Goal: Information Seeking & Learning: Find specific fact

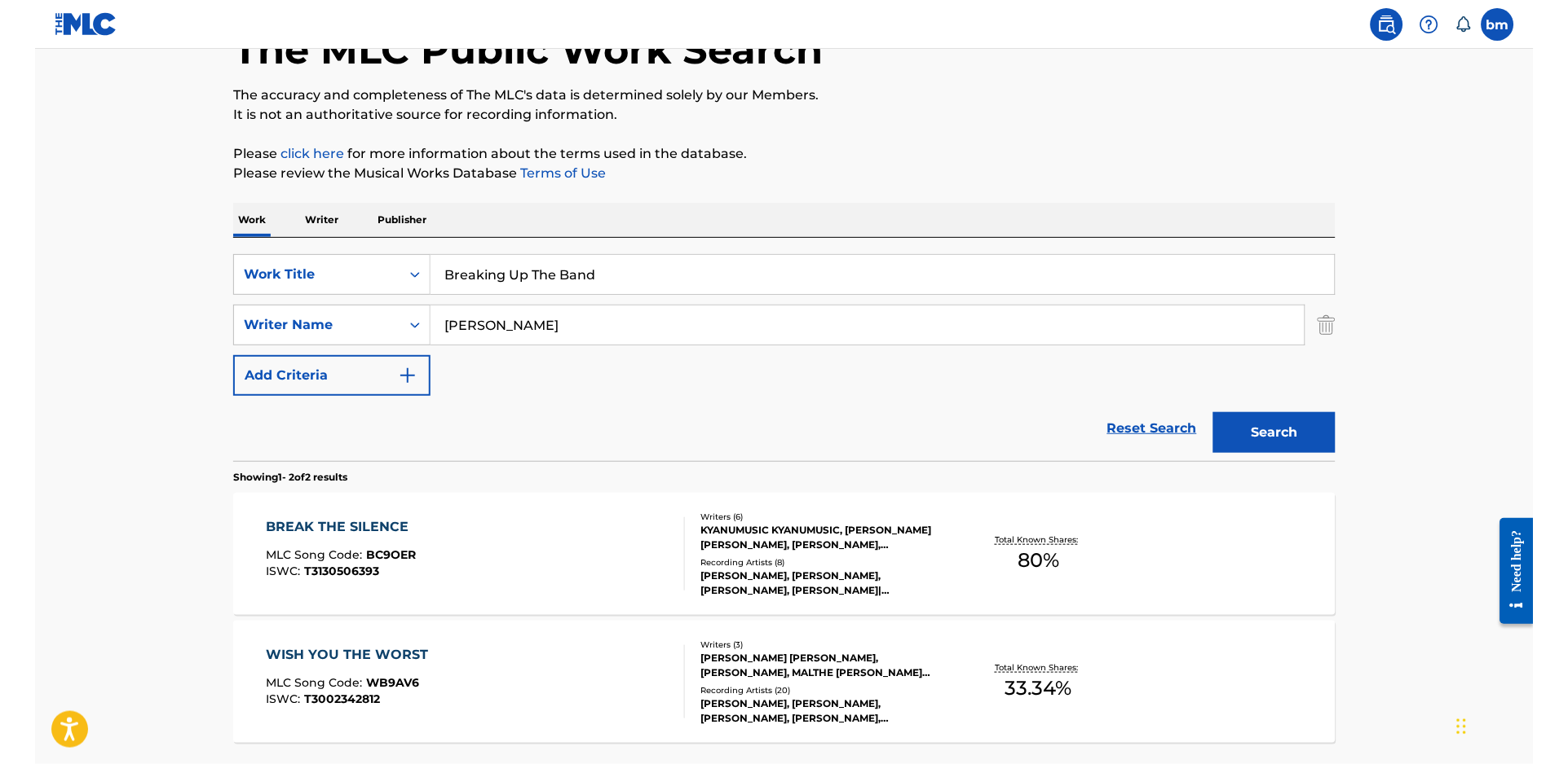
scroll to position [217, 0]
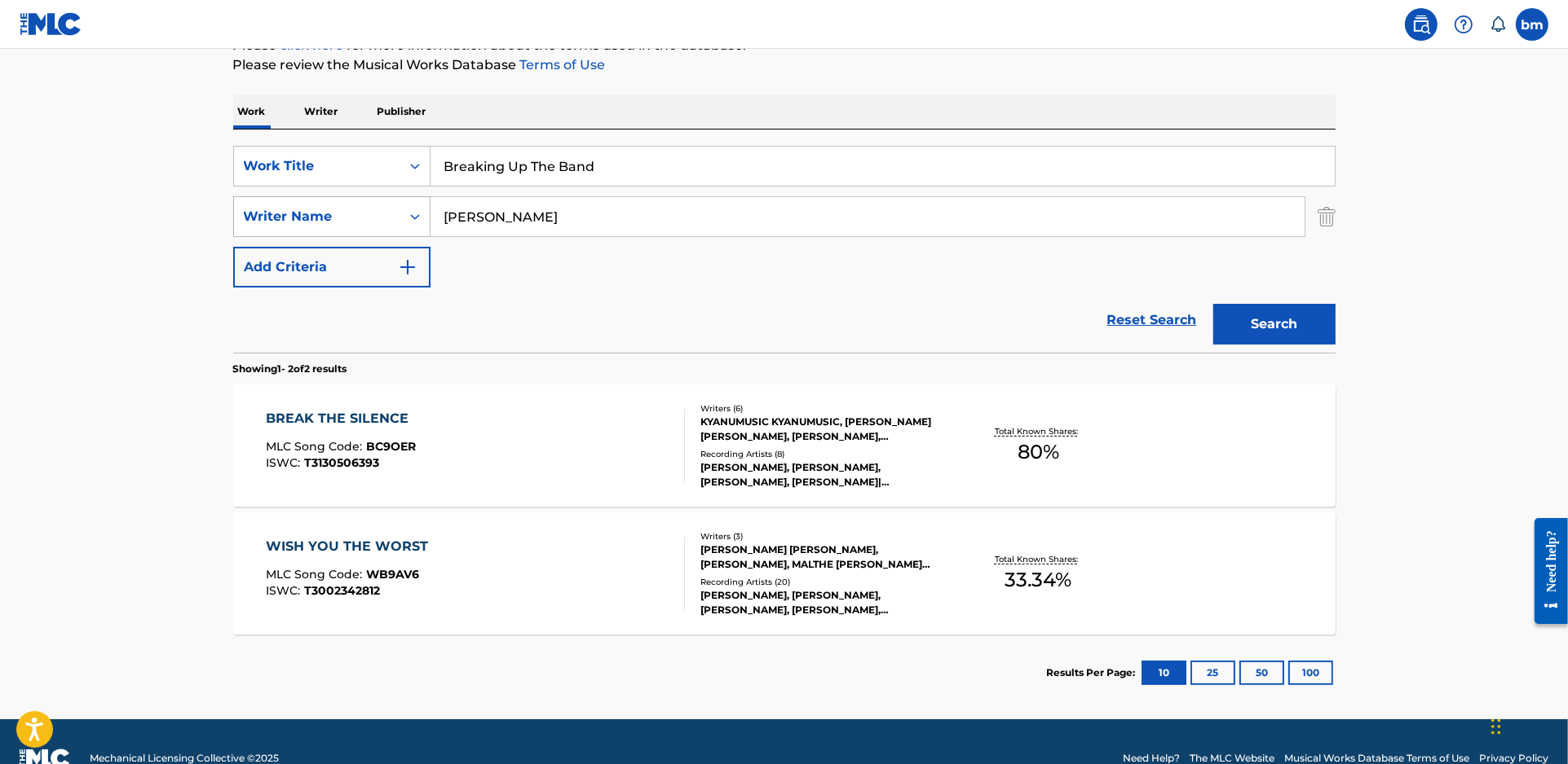
drag, startPoint x: 649, startPoint y: 220, endPoint x: 341, endPoint y: 217, distance: 308.0
click at [341, 217] on div "SearchWithCriteria064611fc-72e6-46b0-a734-c356fc27ede9 Writer Name [PERSON_NAME]" at bounding box center [784, 216] width 1102 height 41
paste input "[PERSON_NAME] [PERSON_NAME] EriksenTobias Rahim"
type input "[PERSON_NAME] [PERSON_NAME] EriksenTobias Rahim"
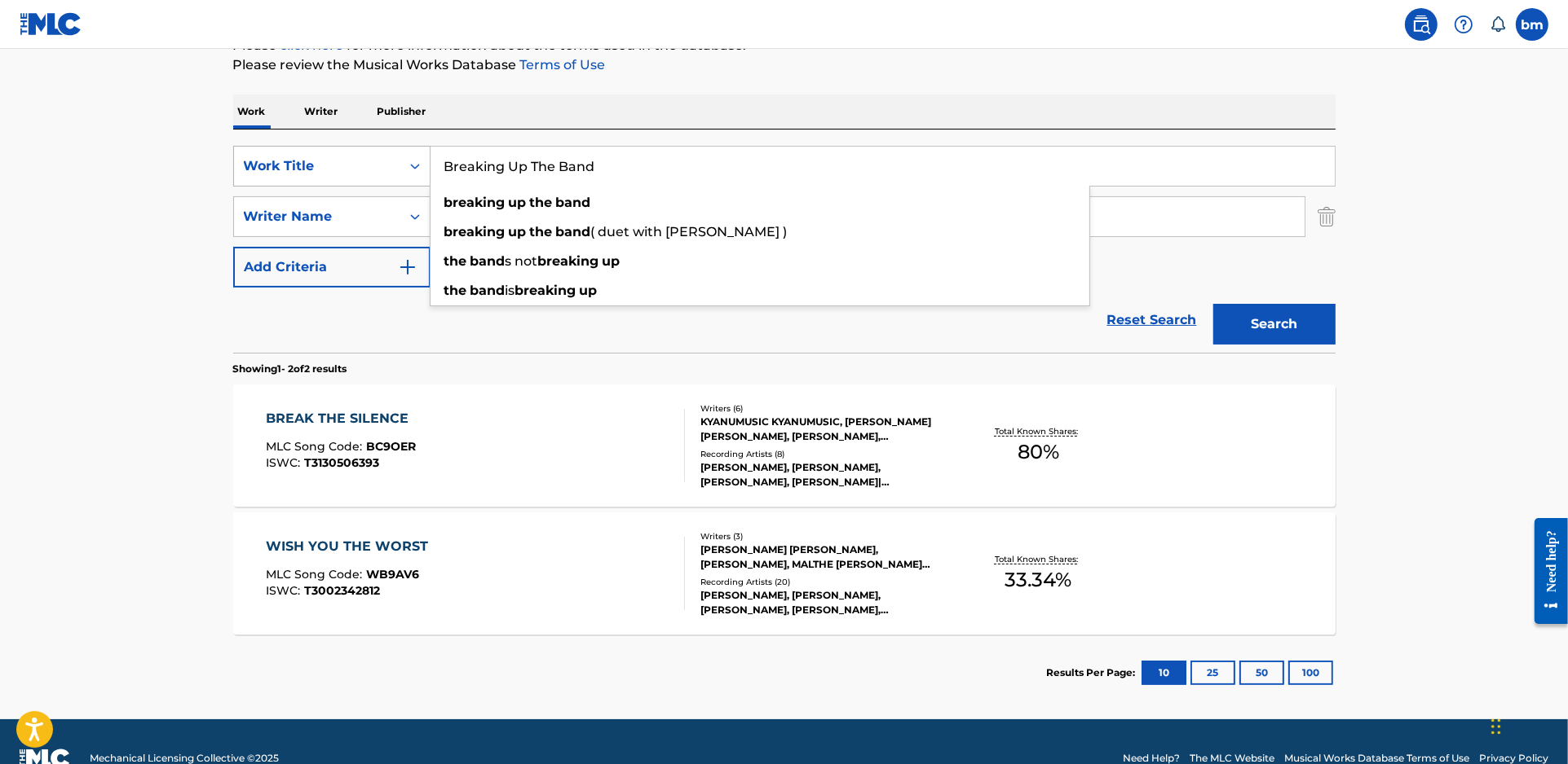
drag, startPoint x: 644, startPoint y: 168, endPoint x: 323, endPoint y: 168, distance: 321.0
click at [323, 168] on div "SearchWithCriteria469009f1-1f16-4472-b23b-af85316c6375 Work Title Breaking Up T…" at bounding box center [784, 166] width 1102 height 41
paste input "LYS (ILLUMINERET) [PERSON_NAME]"
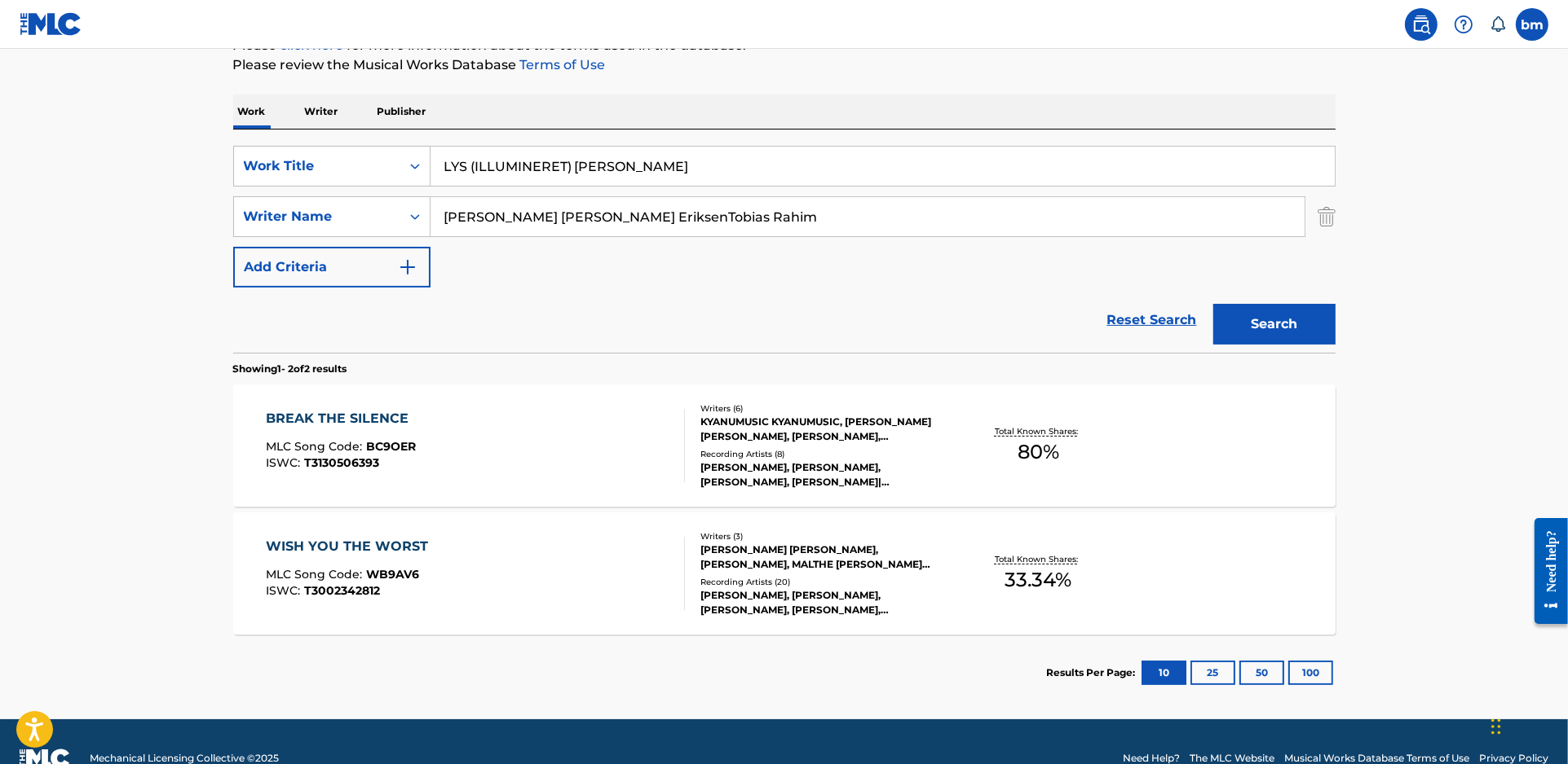
drag, startPoint x: 579, startPoint y: 172, endPoint x: 927, endPoint y: 122, distance: 351.6
click at [927, 123] on div "Work Writer Publisher SearchWithCriteria469009f1-1f16-4472-b23b-af85316c6375 Wo…" at bounding box center [784, 403] width 1102 height 617
type input "LYS (ILLUMINERET)"
click at [868, 75] on div "The MLC Public Work Search The accuracy and completeness of The MLC's data is d…" at bounding box center [784, 293] width 1141 height 839
drag, startPoint x: 524, startPoint y: 212, endPoint x: 1251, endPoint y: 319, distance: 734.8
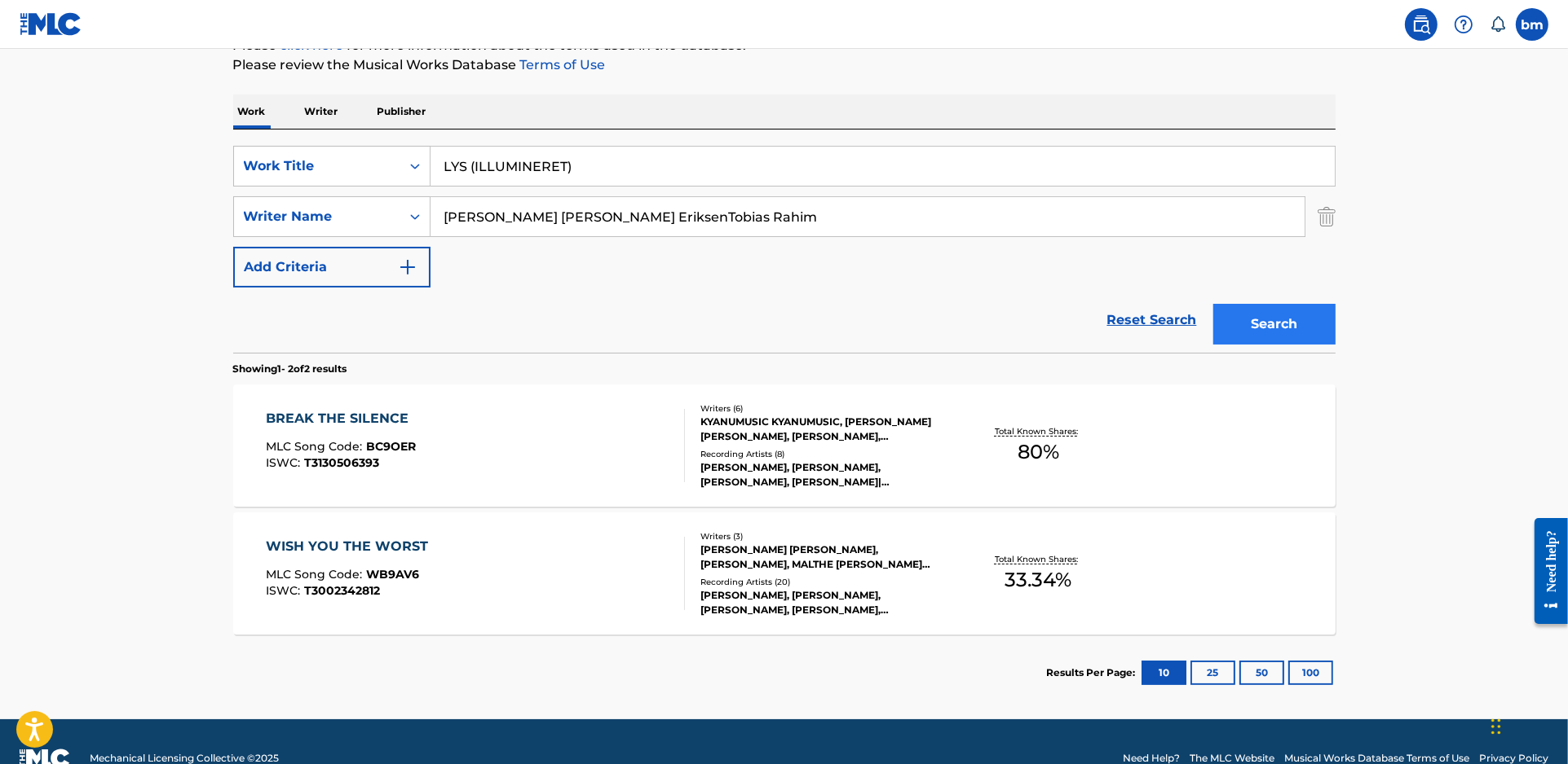
click at [1251, 315] on form "SearchWithCriteria469009f1-1f16-4472-b23b-af85316c6375 Work Title LYS (ILLUMINE…" at bounding box center [784, 249] width 1102 height 207
type input "[PERSON_NAME]"
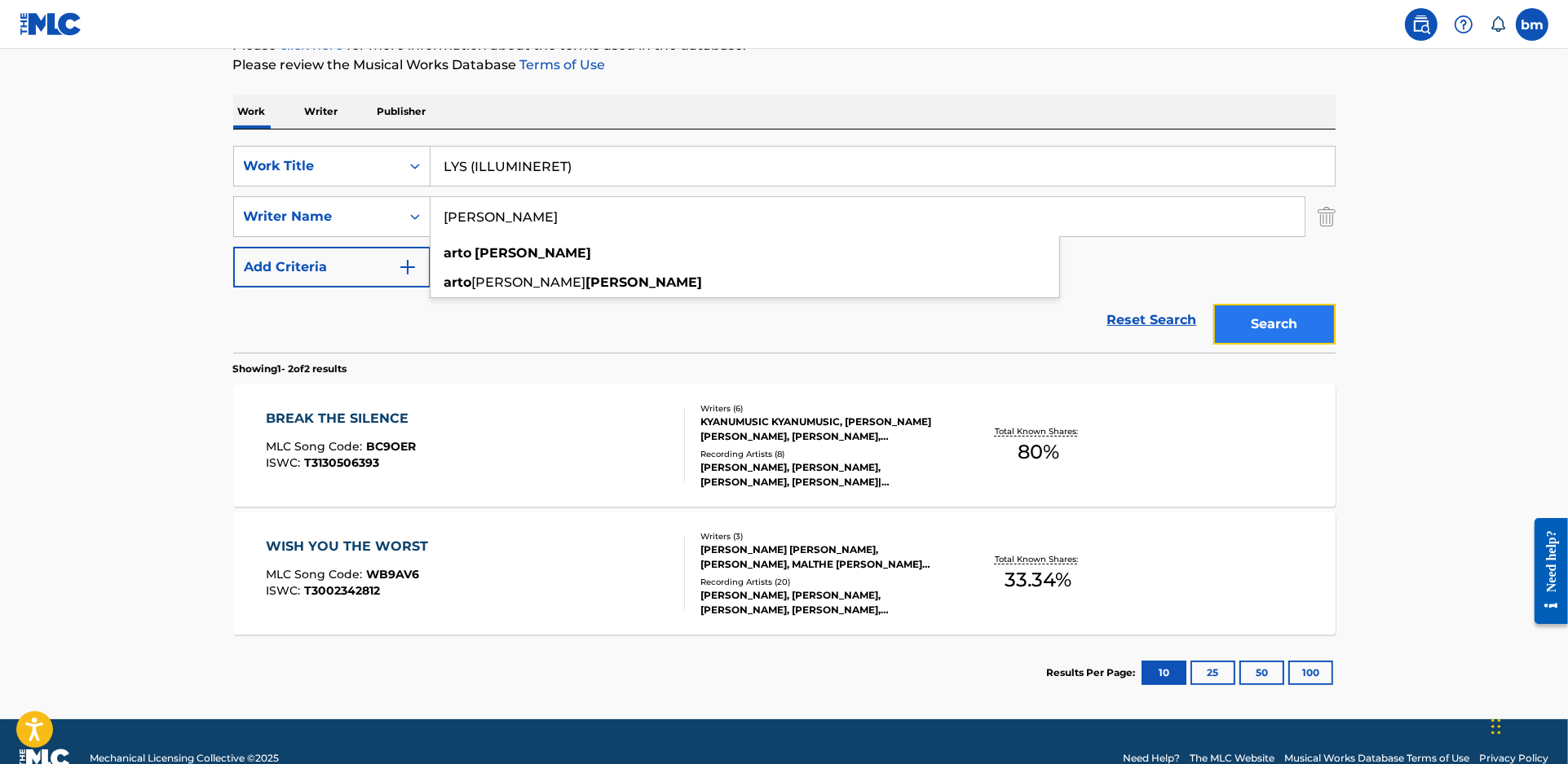
click at [1256, 329] on button "Search" at bounding box center [1274, 324] width 122 height 41
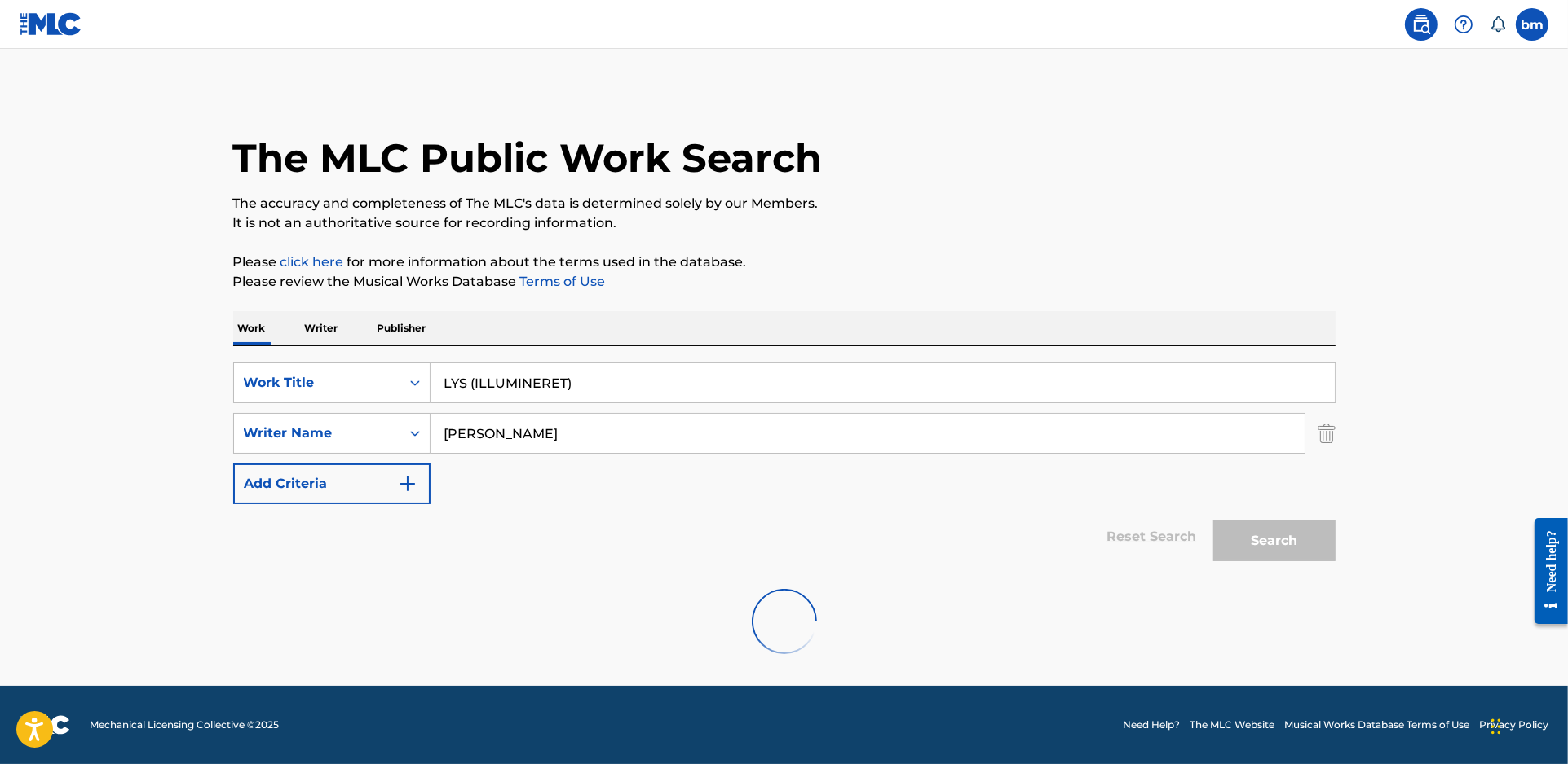
scroll to position [0, 0]
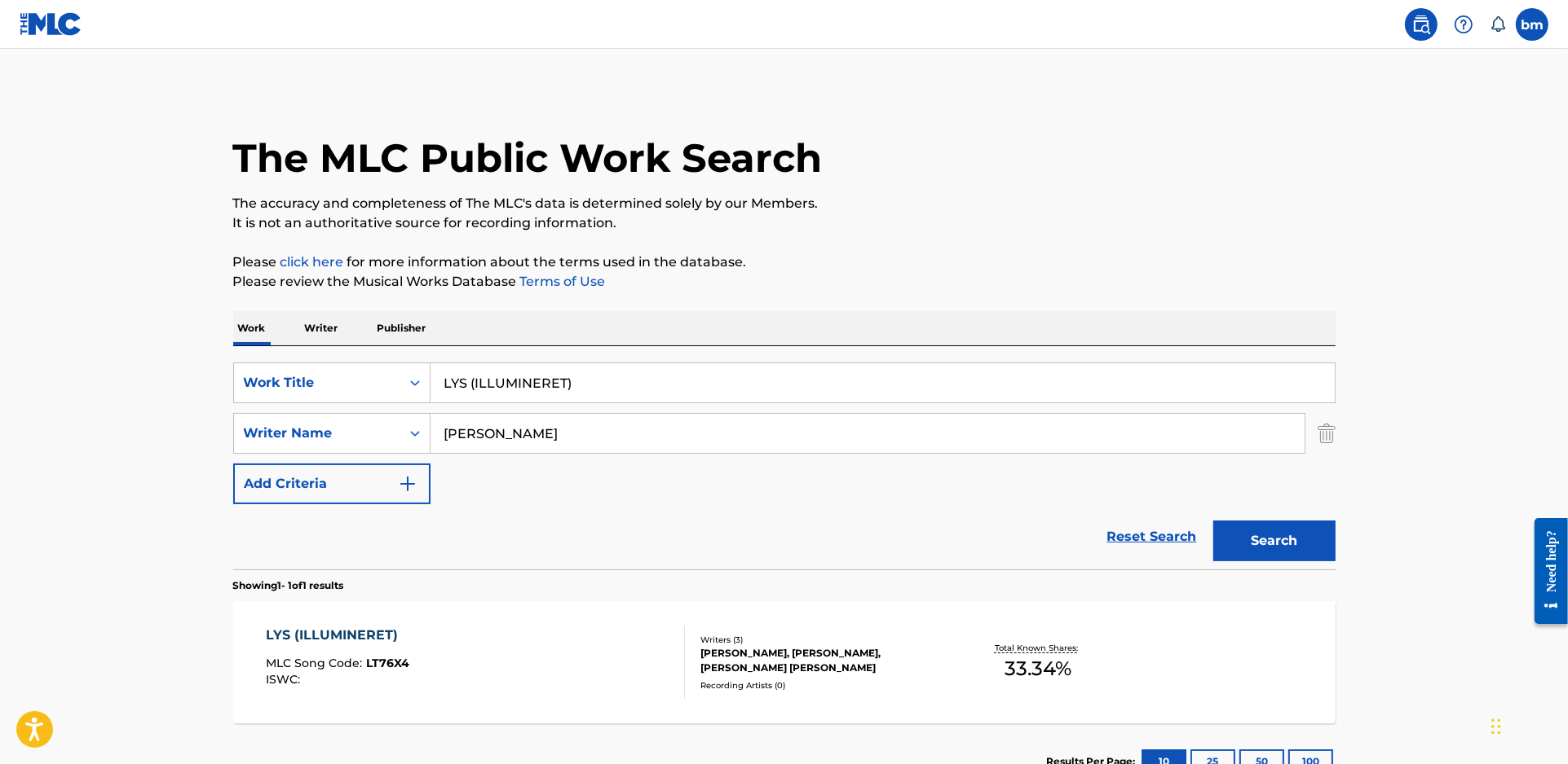
click at [514, 628] on div "LYS (ILLUMINERET) MLC Song Code : LT76X4 ISWC :" at bounding box center [474, 662] width 419 height 73
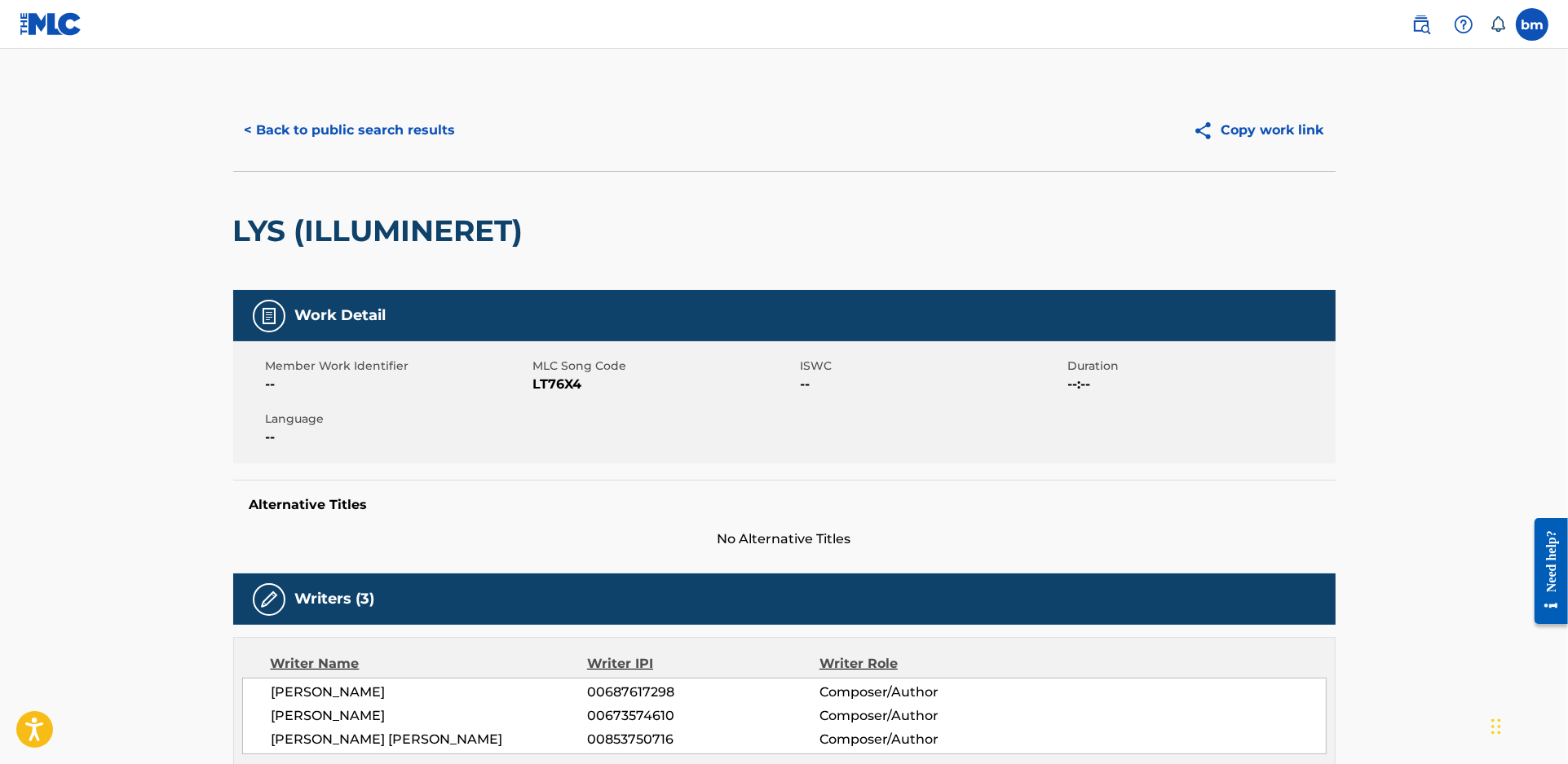
click at [542, 378] on span "LT76X4" at bounding box center [665, 384] width 264 height 19
copy span "LT76X4"
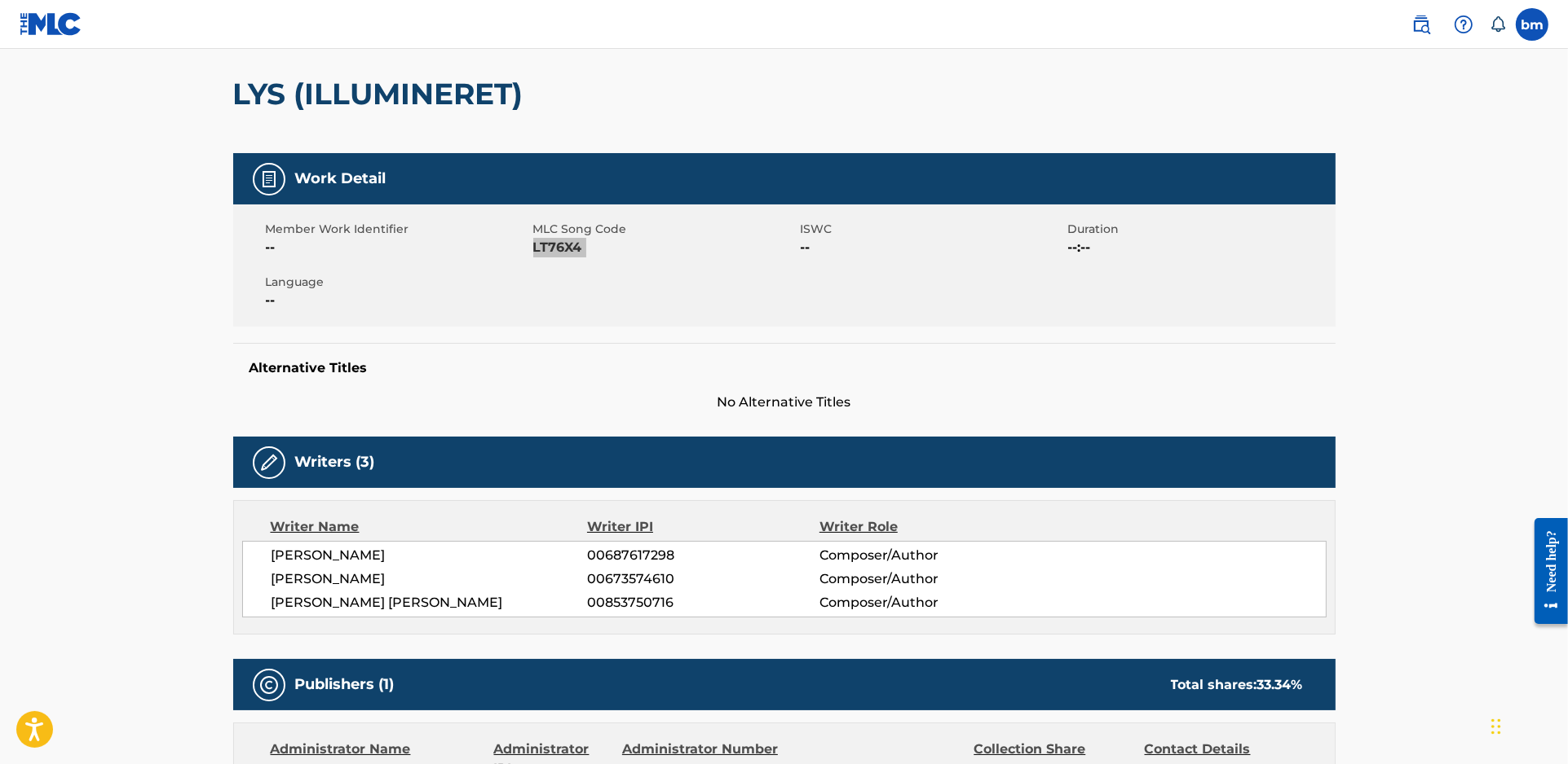
scroll to position [326, 0]
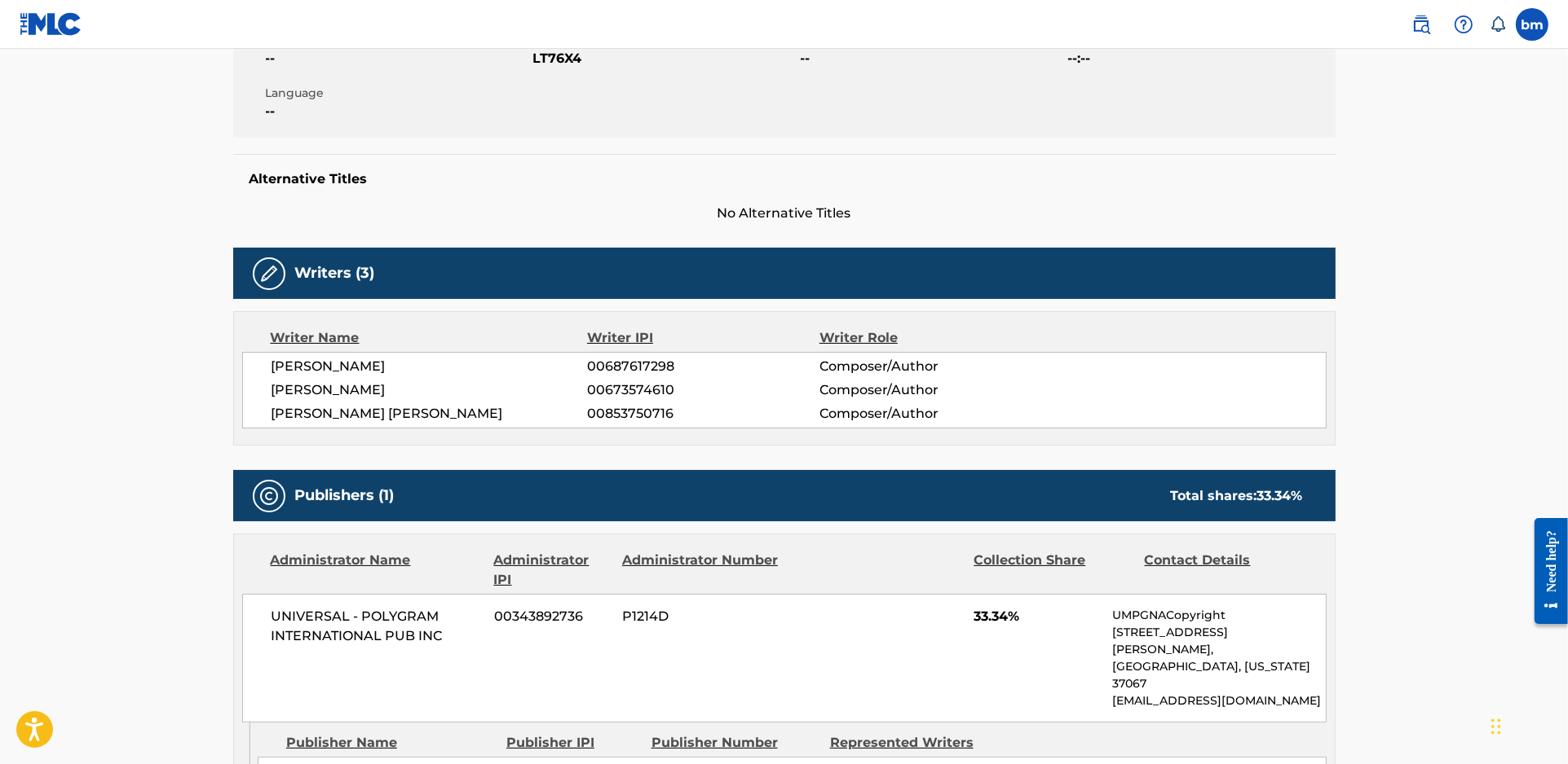
click at [377, 352] on div "[PERSON_NAME] 00687617298 Composer/Author [PERSON_NAME] 00673574610 Composer/Au…" at bounding box center [784, 390] width 1085 height 77
click at [379, 350] on div "Writer Name Writer IPI Writer Role [PERSON_NAME] 00687617298 Composer/Author [P…" at bounding box center [784, 377] width 1102 height 134
click at [379, 359] on span "[PERSON_NAME]" at bounding box center [430, 366] width 317 height 19
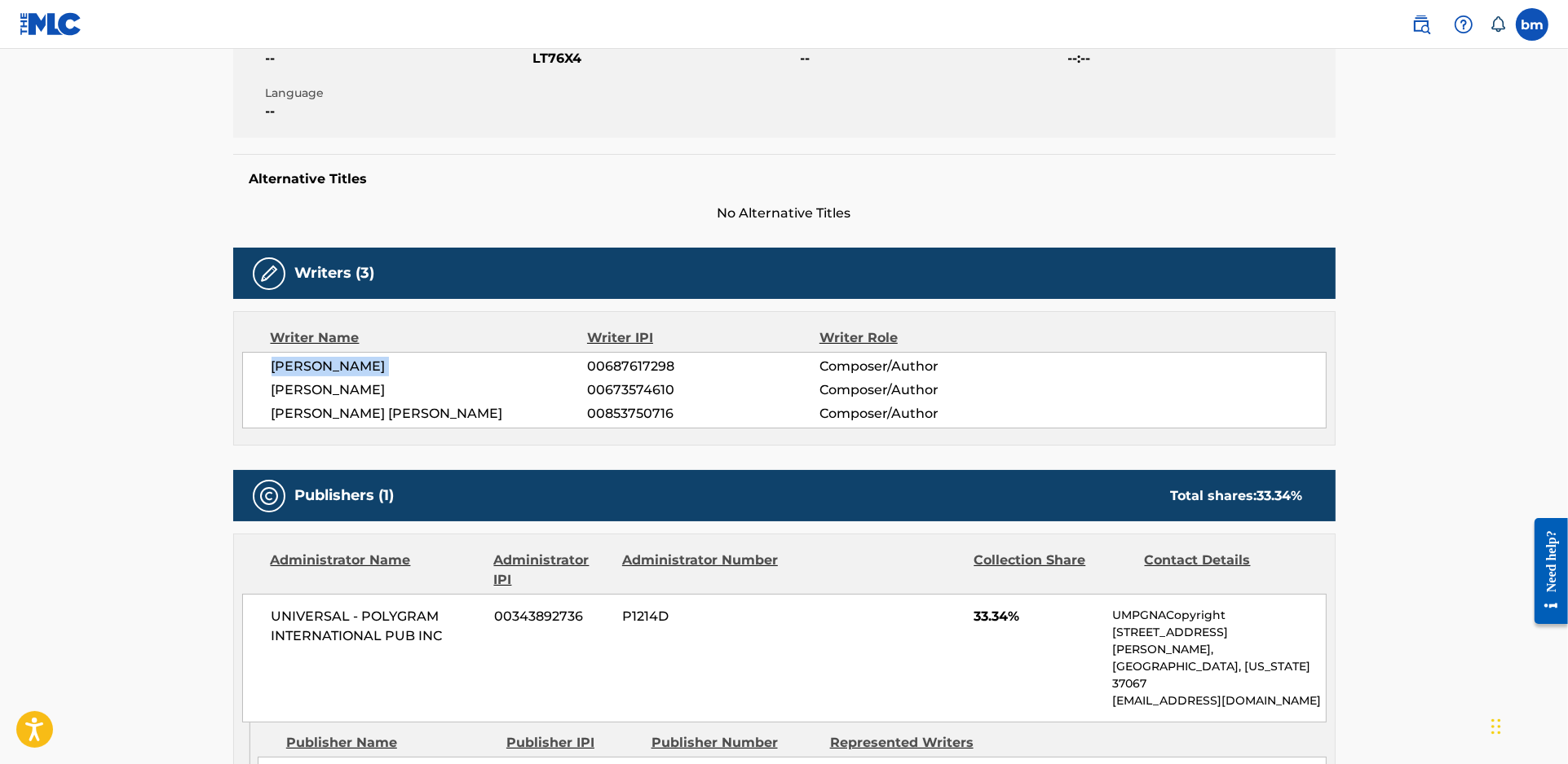
click at [379, 359] on span "[PERSON_NAME]" at bounding box center [430, 366] width 317 height 19
click at [348, 398] on span "[PERSON_NAME]" at bounding box center [430, 389] width 317 height 19
click at [346, 398] on span "[PERSON_NAME]" at bounding box center [430, 389] width 317 height 19
click at [345, 395] on span "[PERSON_NAME]" at bounding box center [430, 389] width 317 height 19
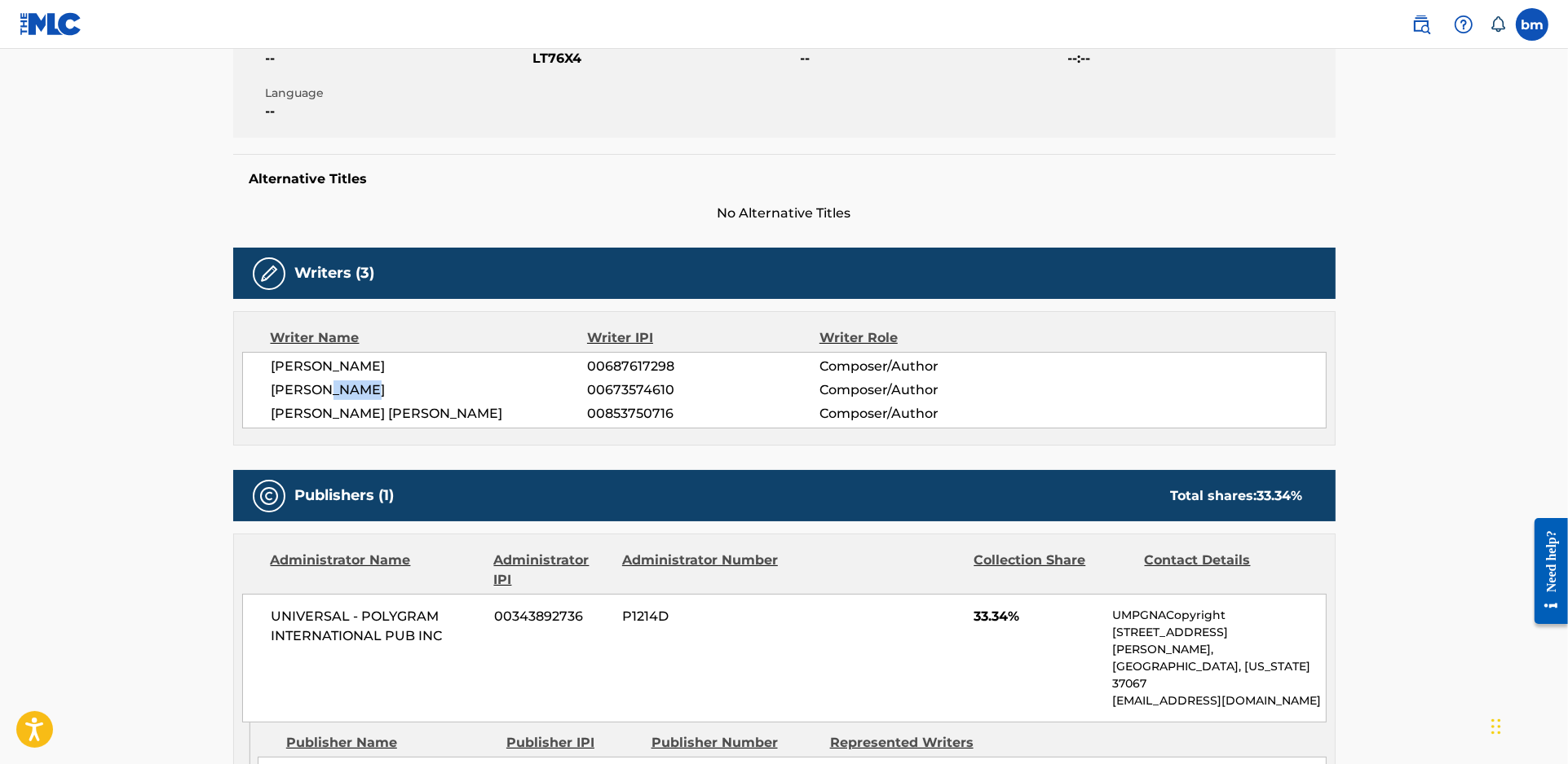
click at [345, 395] on span "[PERSON_NAME]" at bounding box center [430, 389] width 317 height 19
click at [360, 419] on span "[PERSON_NAME] [PERSON_NAME]" at bounding box center [430, 413] width 317 height 19
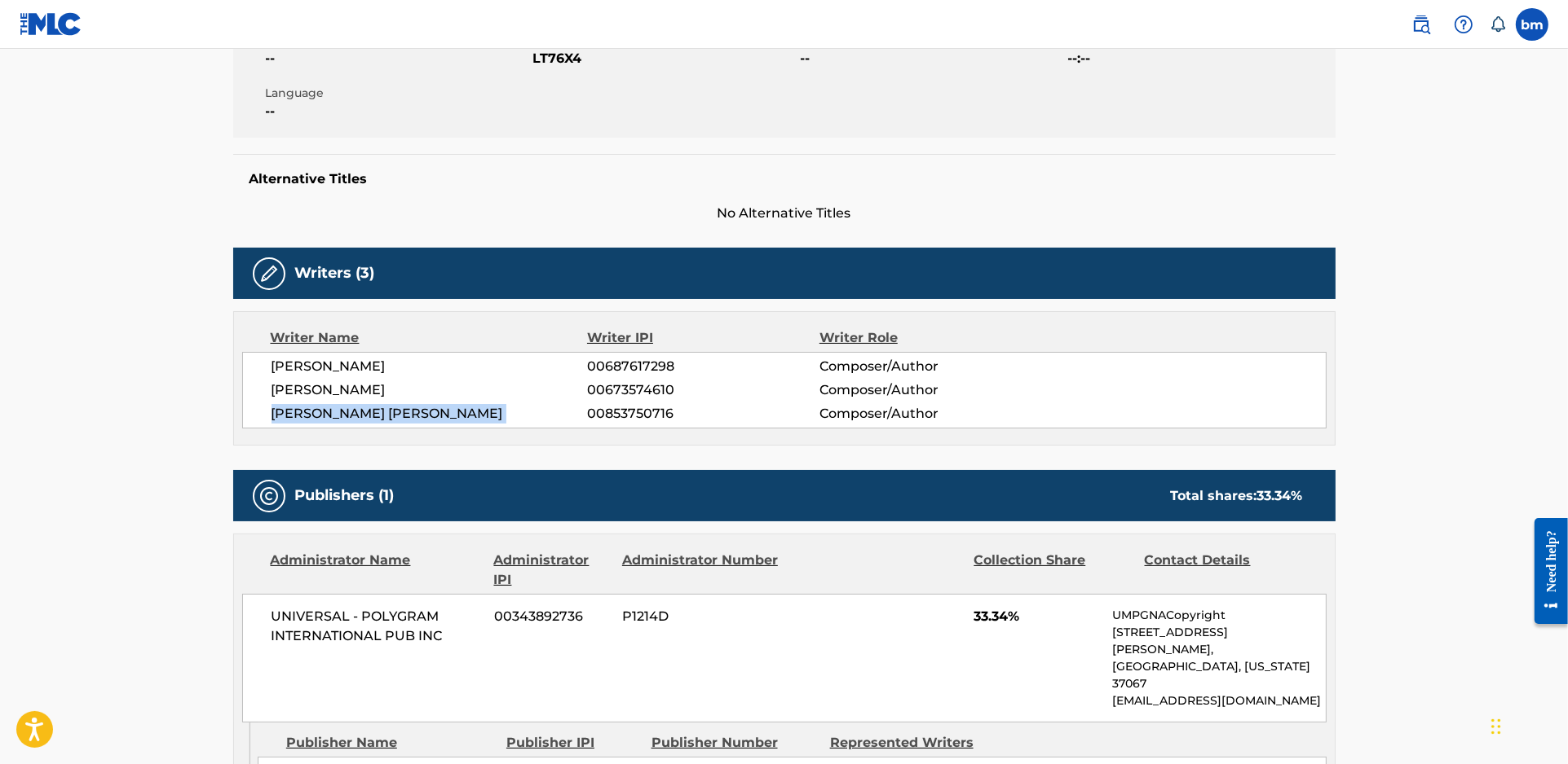
click at [360, 419] on span "[PERSON_NAME] [PERSON_NAME]" at bounding box center [430, 413] width 317 height 19
copy div "[PERSON_NAME] [PERSON_NAME]"
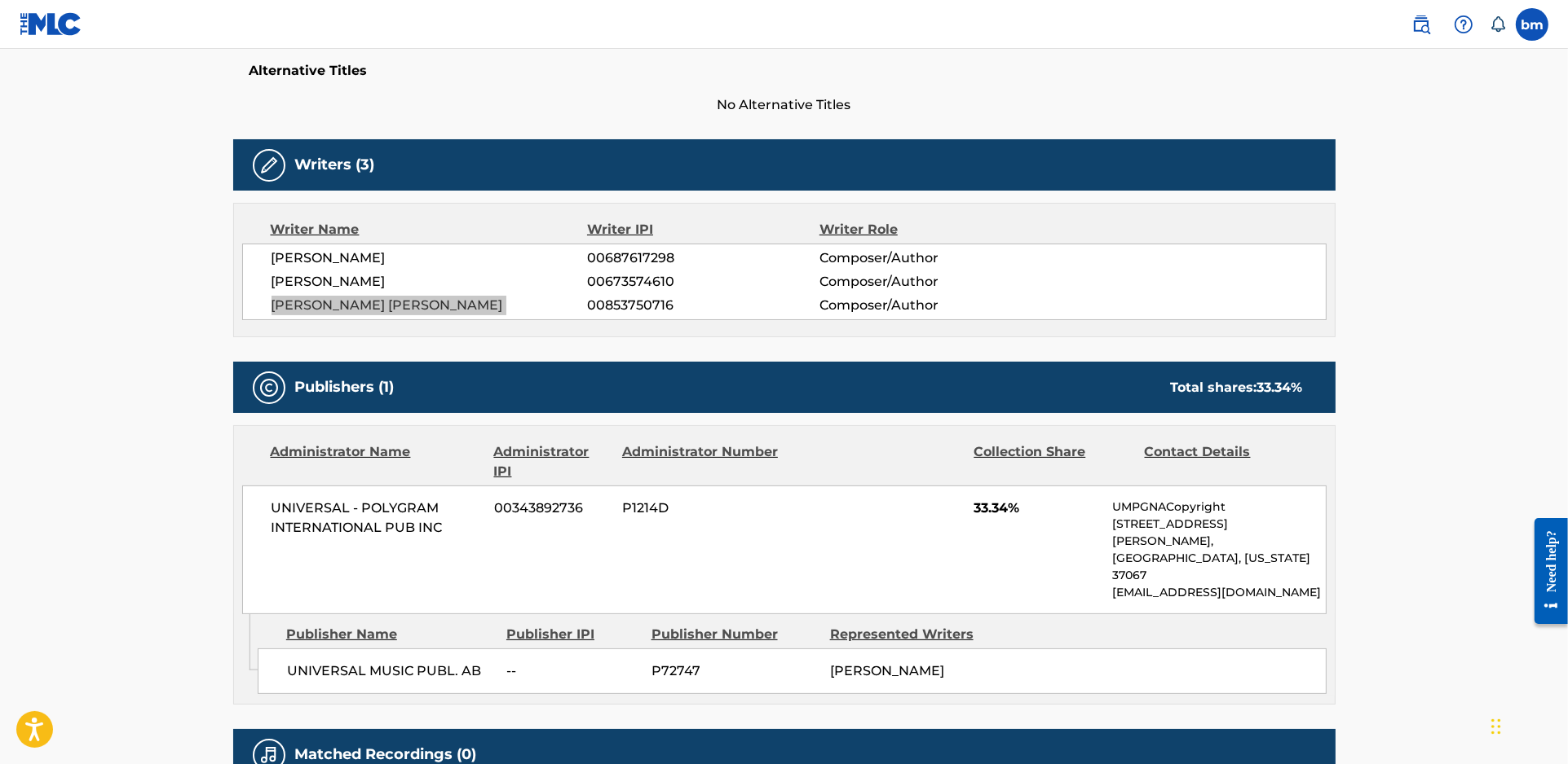
scroll to position [542, 0]
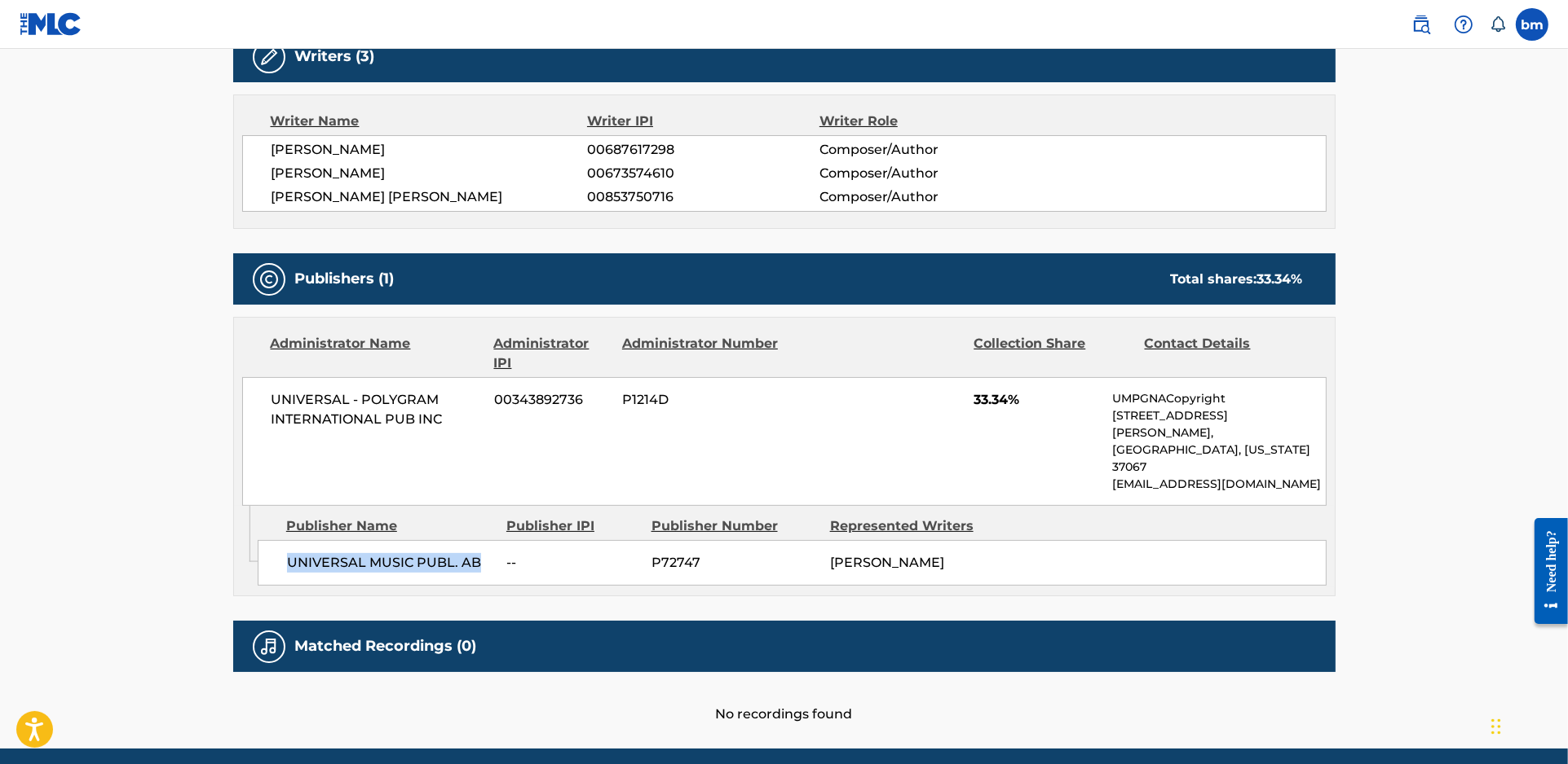
drag, startPoint x: 287, startPoint y: 527, endPoint x: 509, endPoint y: 510, distance: 222.6
click at [484, 553] on span "UNIVERSAL MUSIC PUBL. AB" at bounding box center [391, 563] width 208 height 19
copy span "UNIVERSAL MUSIC PUBL. AB"
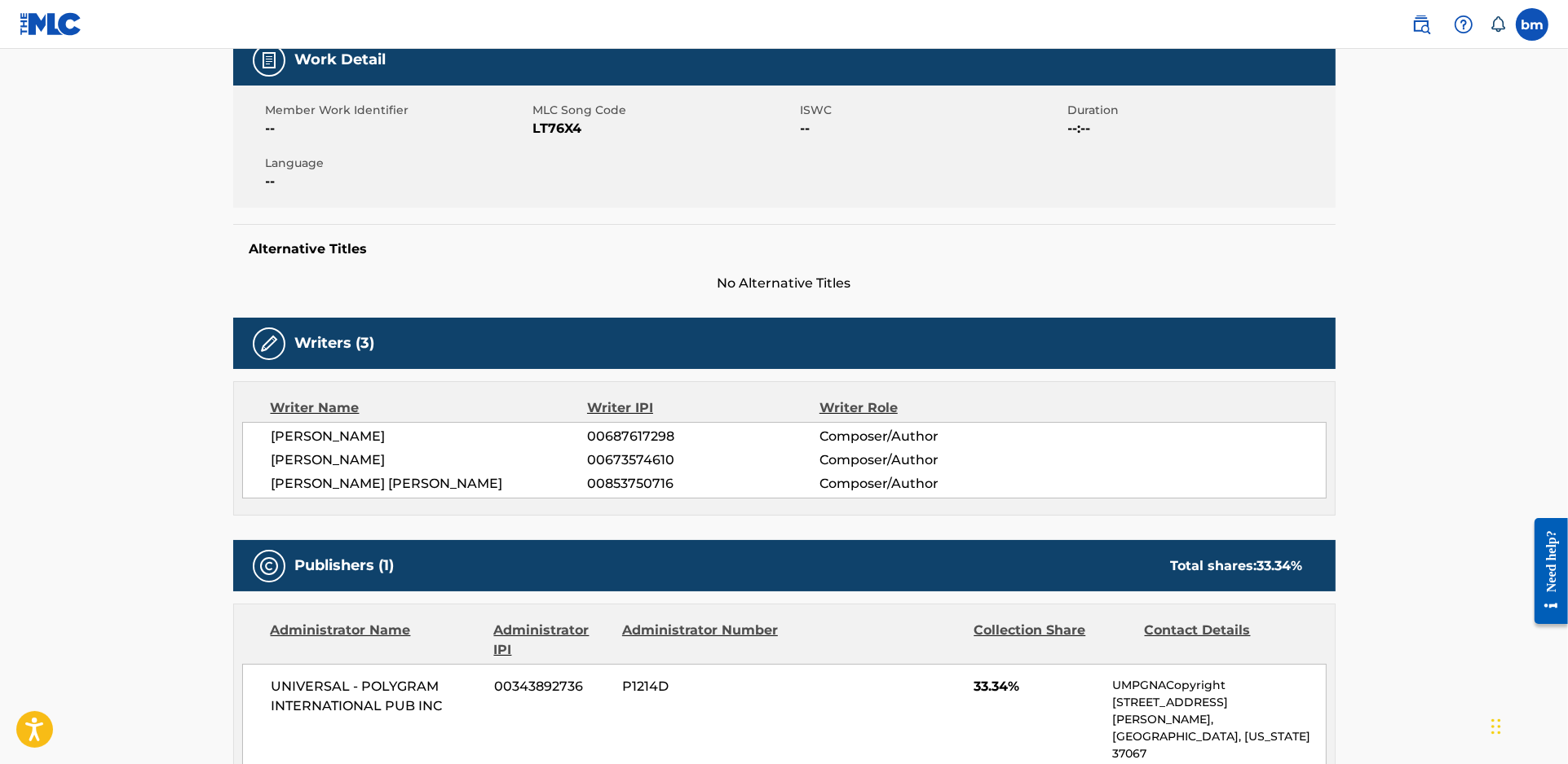
scroll to position [0, 0]
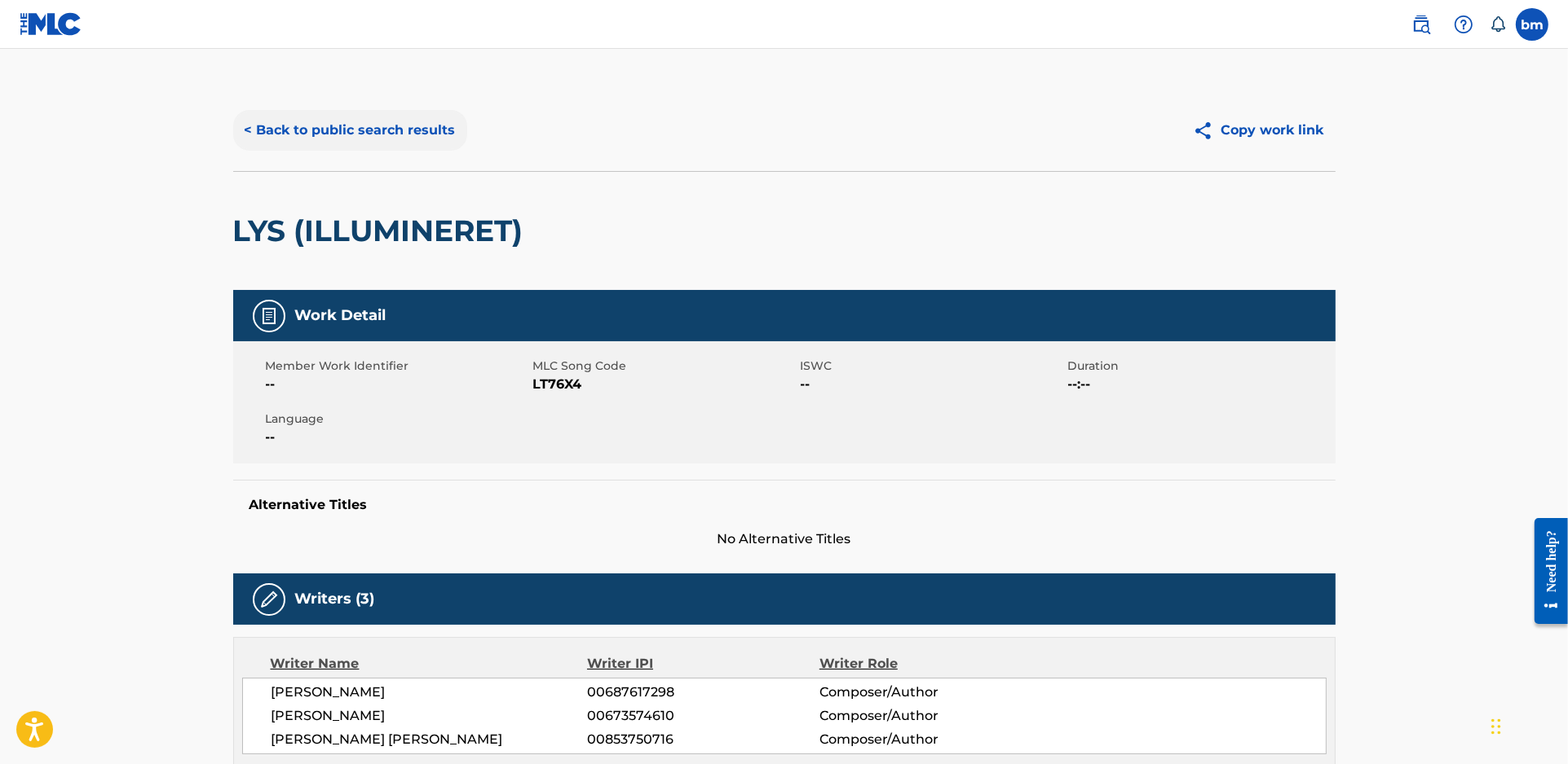
click at [347, 125] on button "< Back to public search results" at bounding box center [350, 130] width 234 height 41
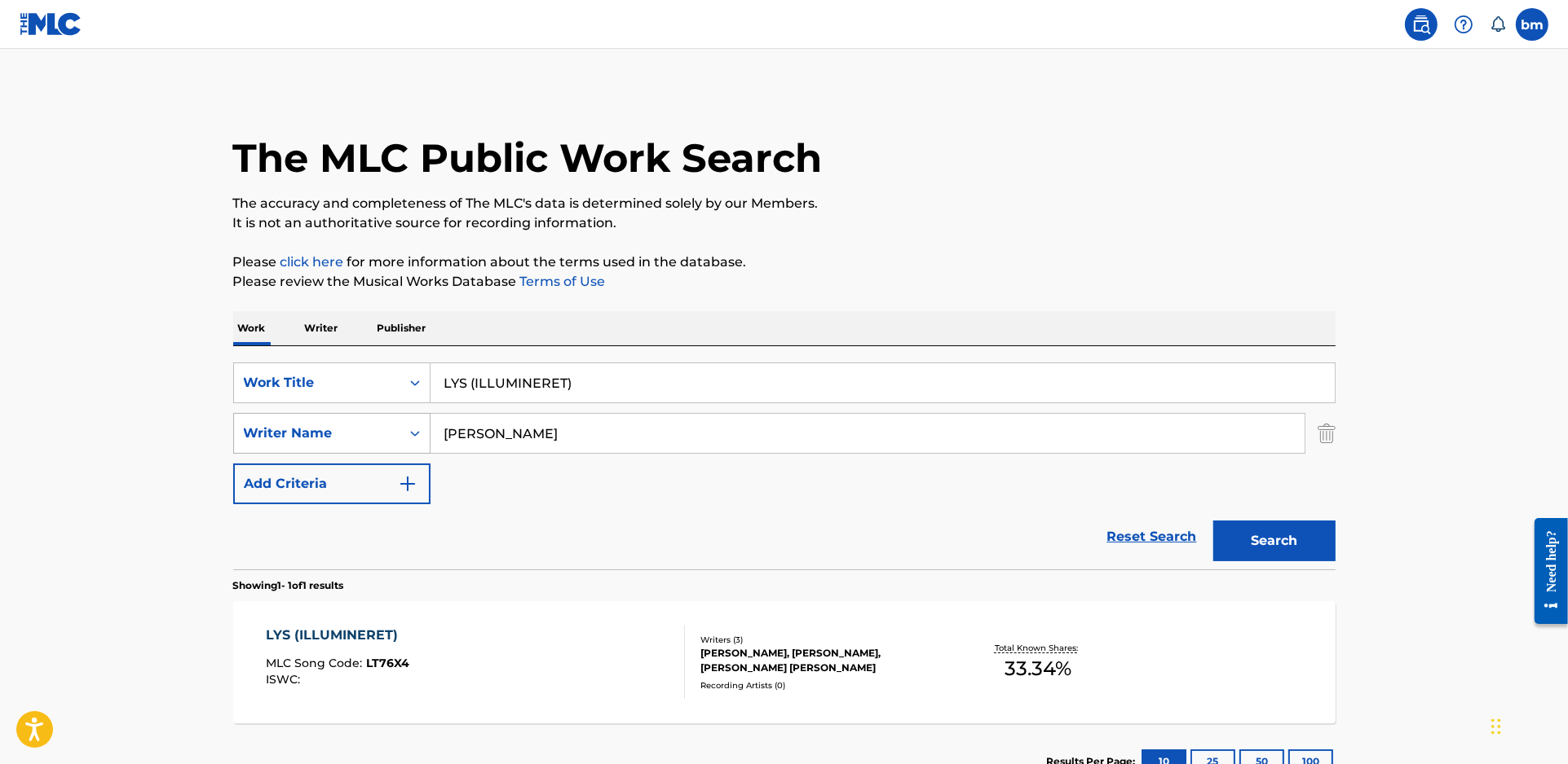
drag, startPoint x: 572, startPoint y: 431, endPoint x: 257, endPoint y: 433, distance: 315.0
click at [257, 433] on div "SearchWithCriteria064611fc-72e6-46b0-a734-c356fc27ede9 Writer Name [PERSON_NAME]" at bounding box center [784, 433] width 1102 height 41
paste input "lma Mathea HusebyHelén [PERSON_NAME]"
type input "[PERSON_NAME] [PERSON_NAME]"
drag, startPoint x: 660, startPoint y: 345, endPoint x: 412, endPoint y: 363, distance: 248.7
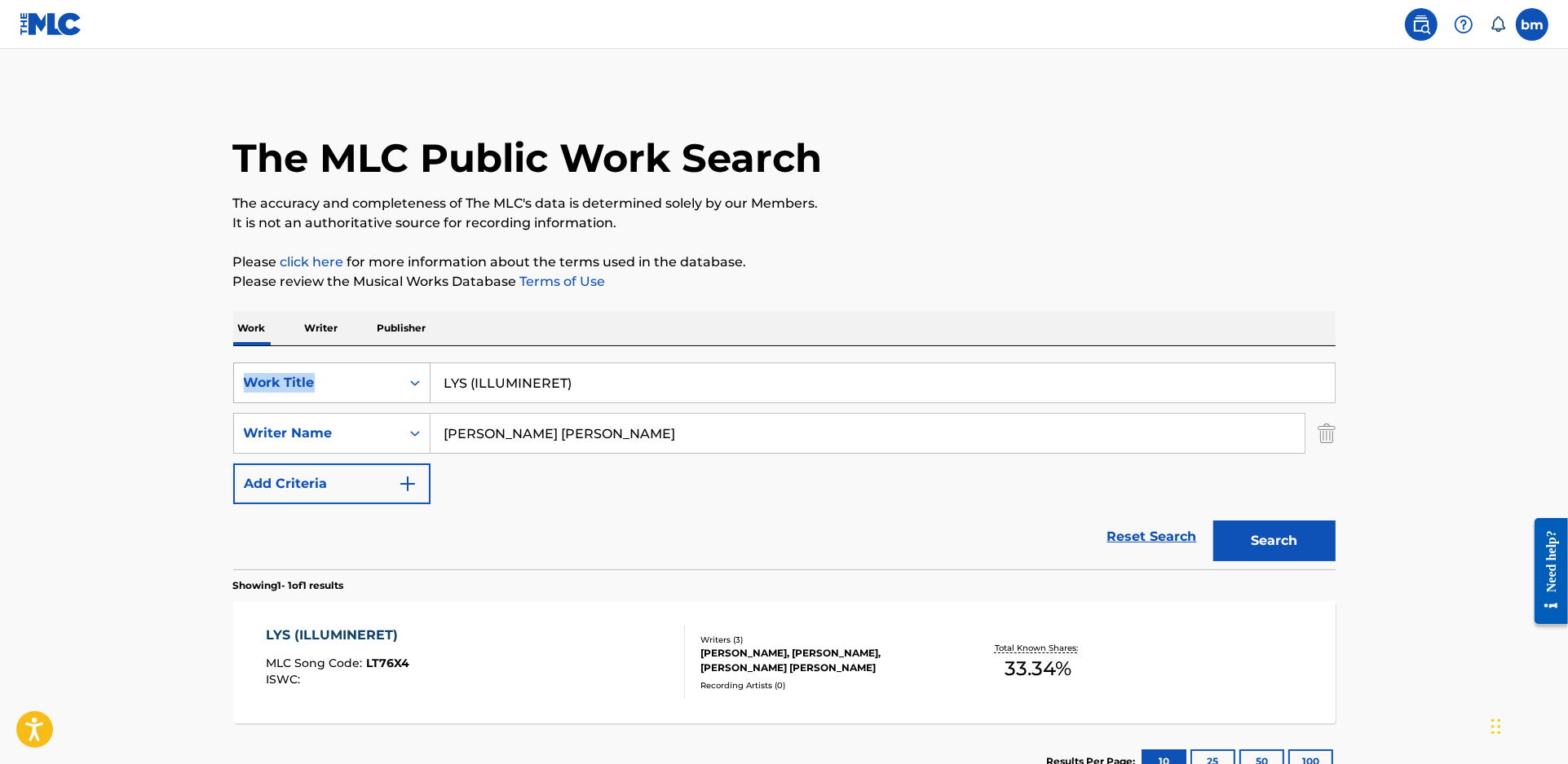
click at [412, 363] on div "Work Writer Publisher SearchWithCriteria469009f1-1f16-4472-b23b-af85316c6375 Wo…" at bounding box center [784, 555] width 1102 height 489
drag, startPoint x: 643, startPoint y: 369, endPoint x: 355, endPoint y: 385, distance: 288.4
click at [355, 385] on div "SearchWithCriteria469009f1-1f16-4472-b23b-af85316c6375 Work Title LYS (ILLUMINE…" at bounding box center [784, 383] width 1102 height 41
paste input "ever fint Pikekyss"
drag, startPoint x: 524, startPoint y: 372, endPoint x: 1124, endPoint y: 261, distance: 610.2
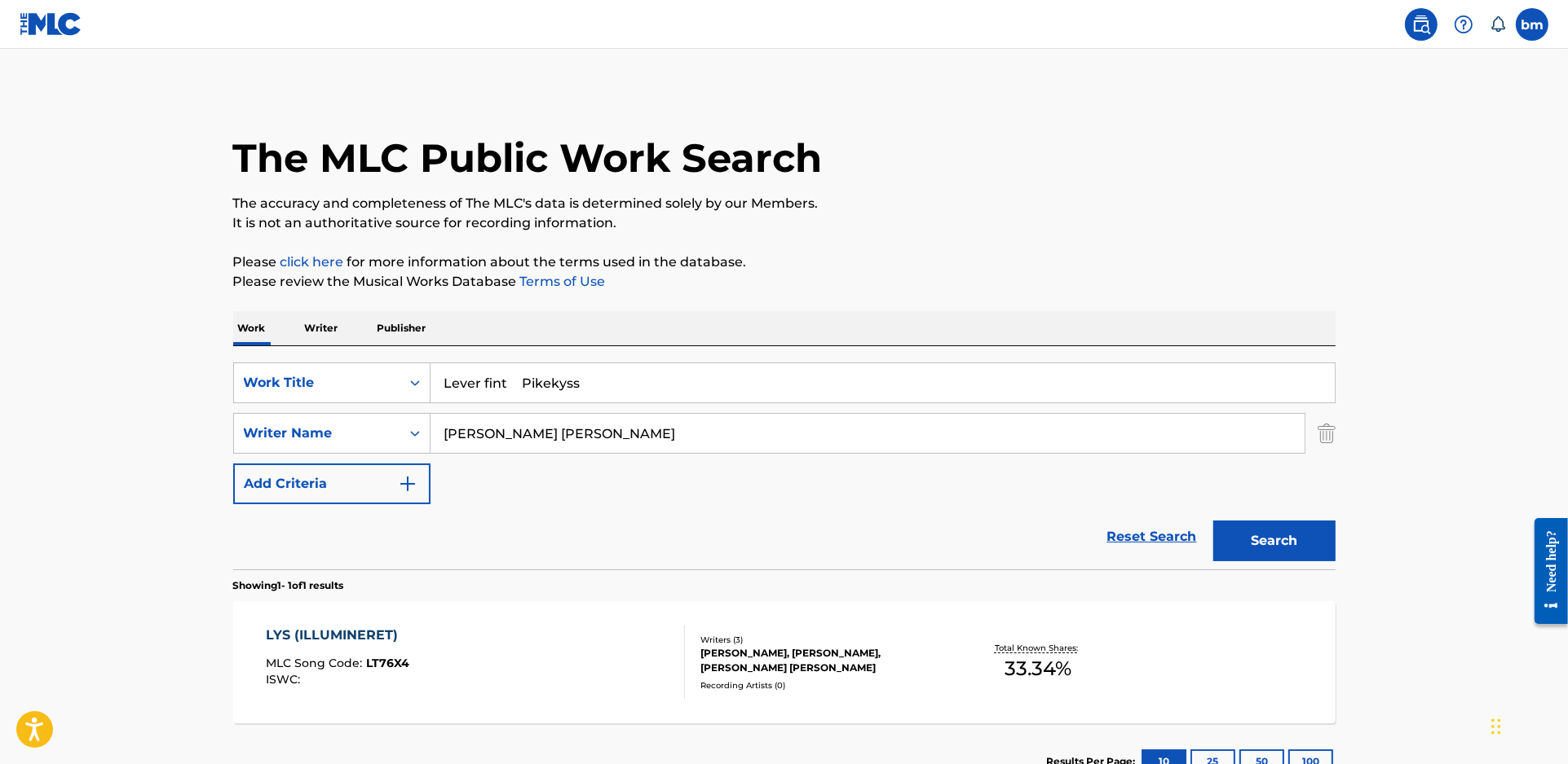
click at [1070, 288] on div "The MLC Public Work Search The accuracy and completeness of The MLC's data is d…" at bounding box center [784, 444] width 1141 height 710
type input "Lever fint"
click at [1106, 226] on p "It is not an authoritative source for recording information." at bounding box center [784, 222] width 1102 height 19
drag, startPoint x: 586, startPoint y: 435, endPoint x: 1141, endPoint y: 467, distance: 555.9
click at [1075, 447] on input "[PERSON_NAME] [PERSON_NAME]" at bounding box center [867, 433] width 874 height 39
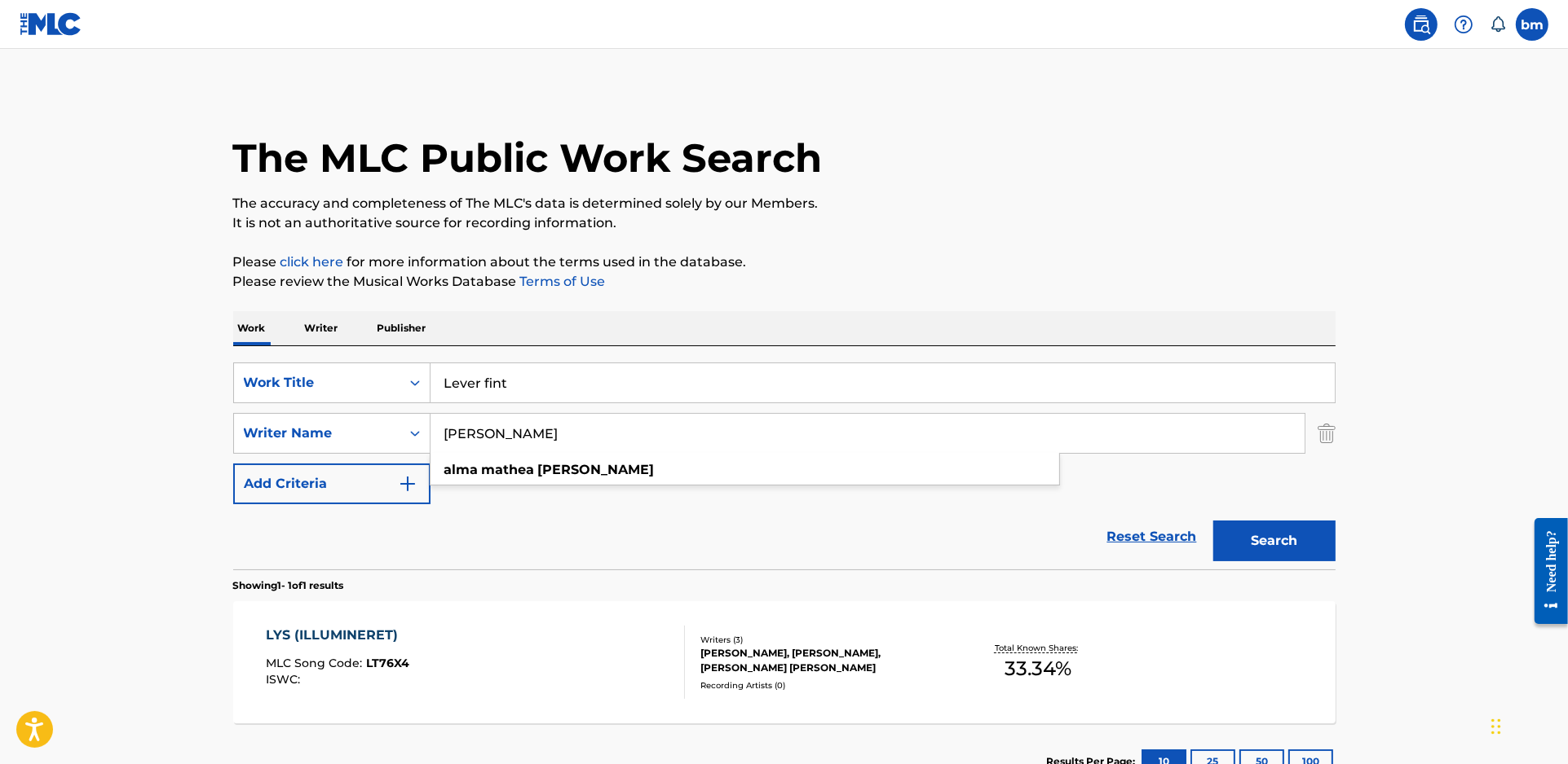
type input "[PERSON_NAME]"
click at [1275, 541] on button "Search" at bounding box center [1274, 541] width 122 height 41
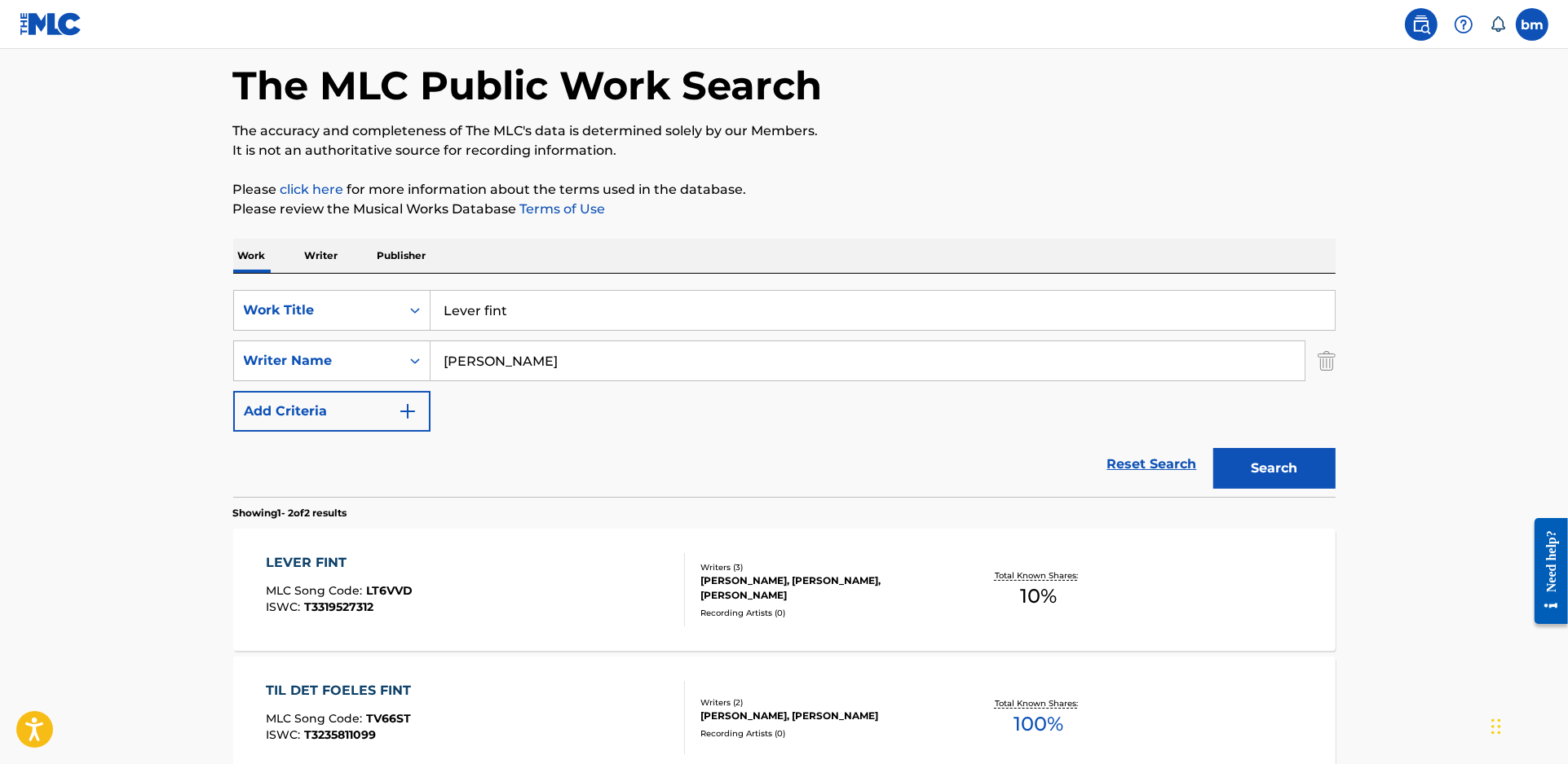
scroll to position [108, 0]
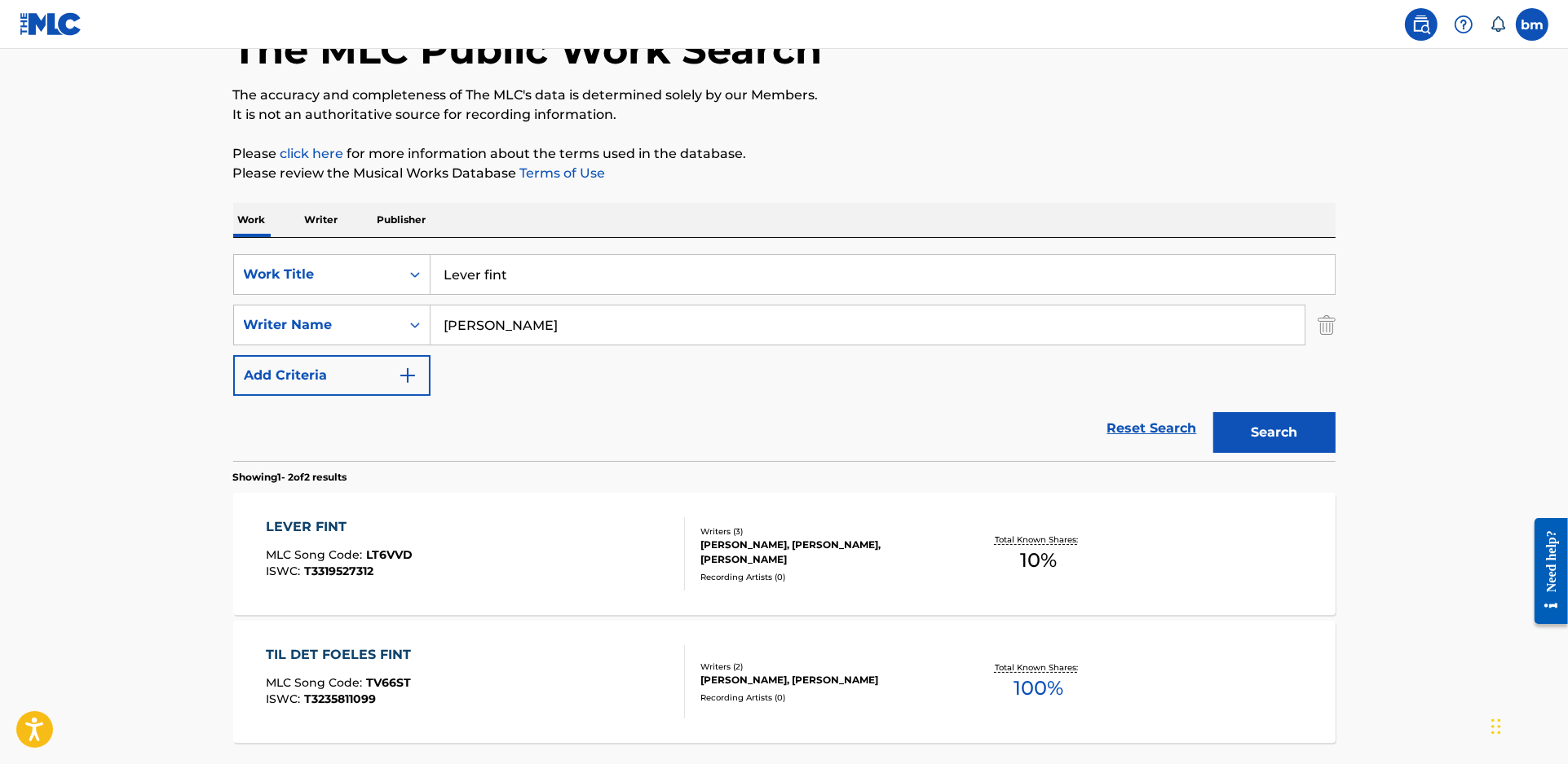
click at [540, 566] on div "LEVER FINT MLC Song Code : LT6VVD ISWC : T3319527312" at bounding box center [474, 554] width 419 height 73
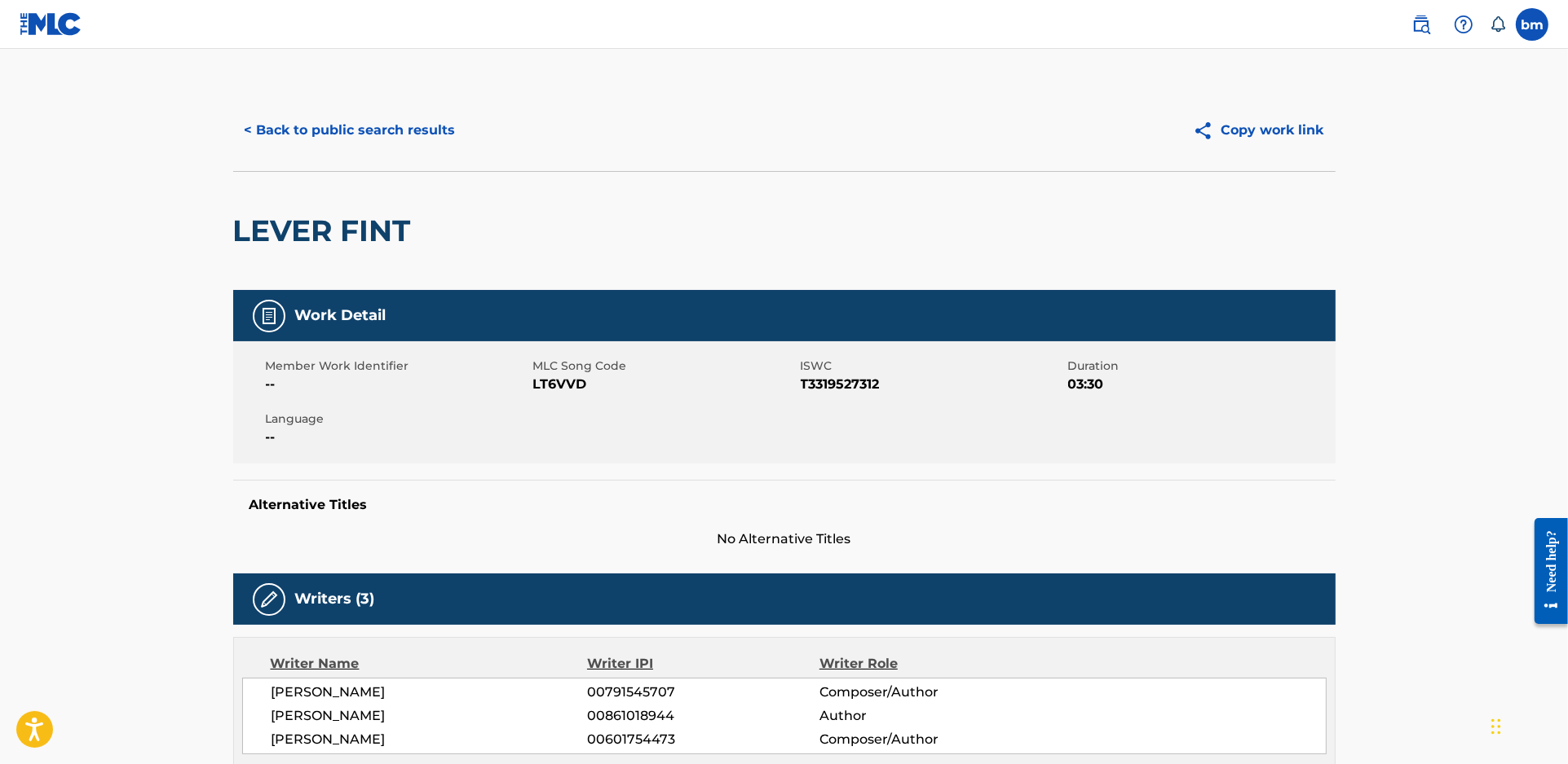
click at [553, 379] on span "LT6VVD" at bounding box center [665, 384] width 264 height 19
click at [554, 377] on span "LT6VVD" at bounding box center [665, 384] width 264 height 19
copy span "LT6VVD"
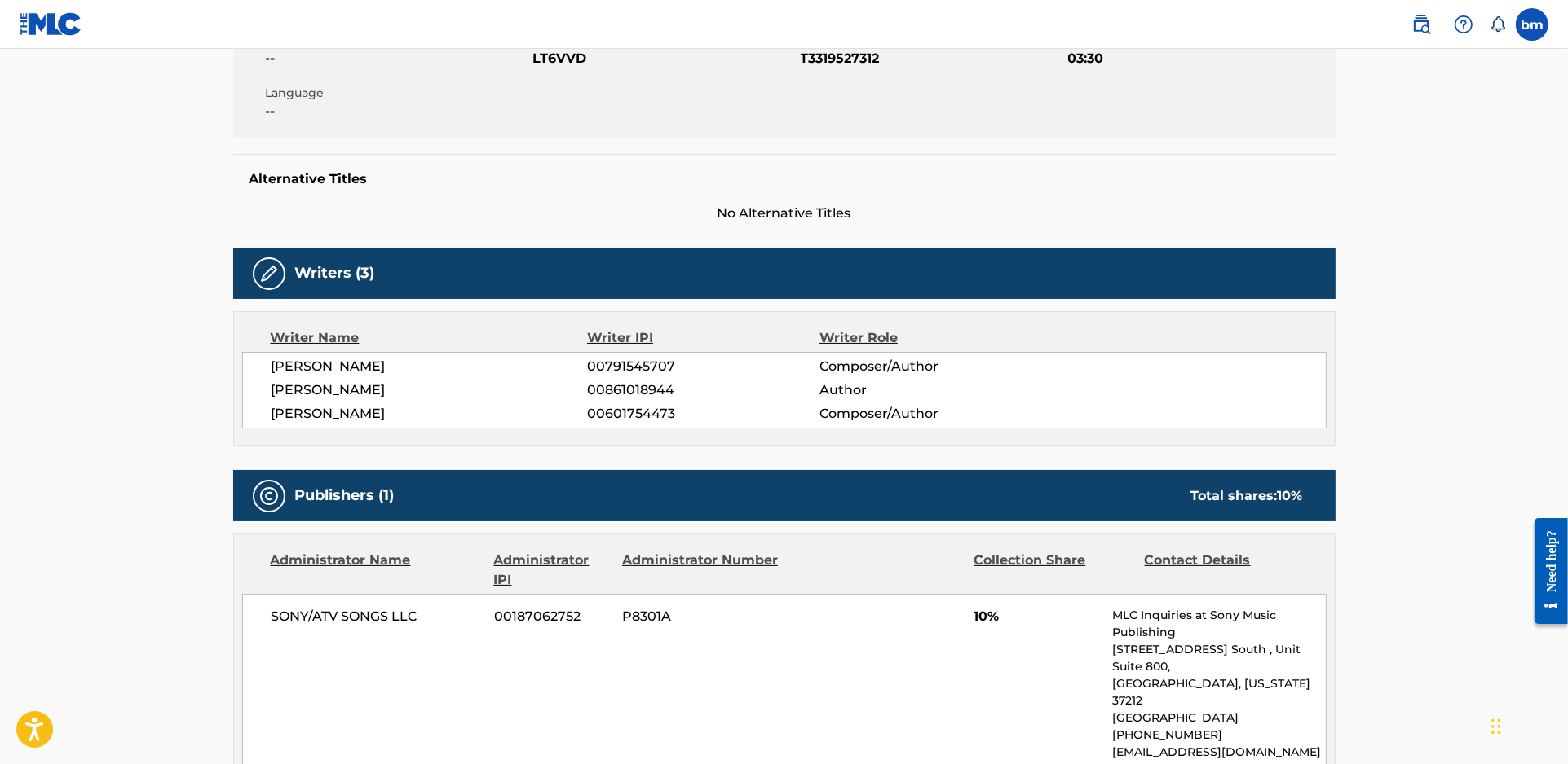
click at [310, 382] on span "[PERSON_NAME]" at bounding box center [430, 389] width 317 height 19
copy div "[PERSON_NAME]"
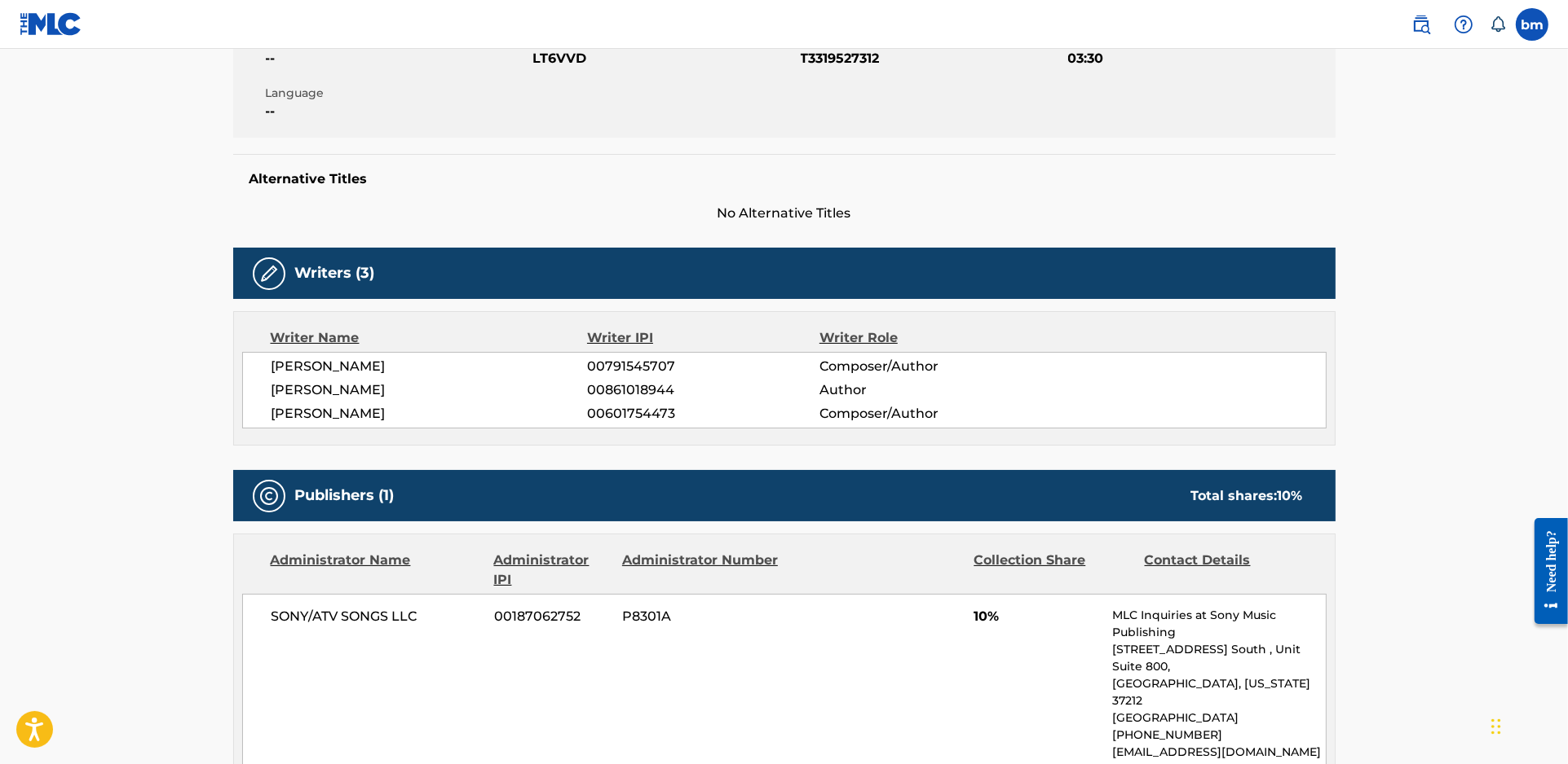
click at [318, 365] on span "[PERSON_NAME]" at bounding box center [430, 366] width 317 height 19
copy div "[PERSON_NAME]"
click at [357, 424] on div "[PERSON_NAME] 00791545707 Composer/Author [PERSON_NAME] 00861018944 Author [PER…" at bounding box center [784, 390] width 1085 height 77
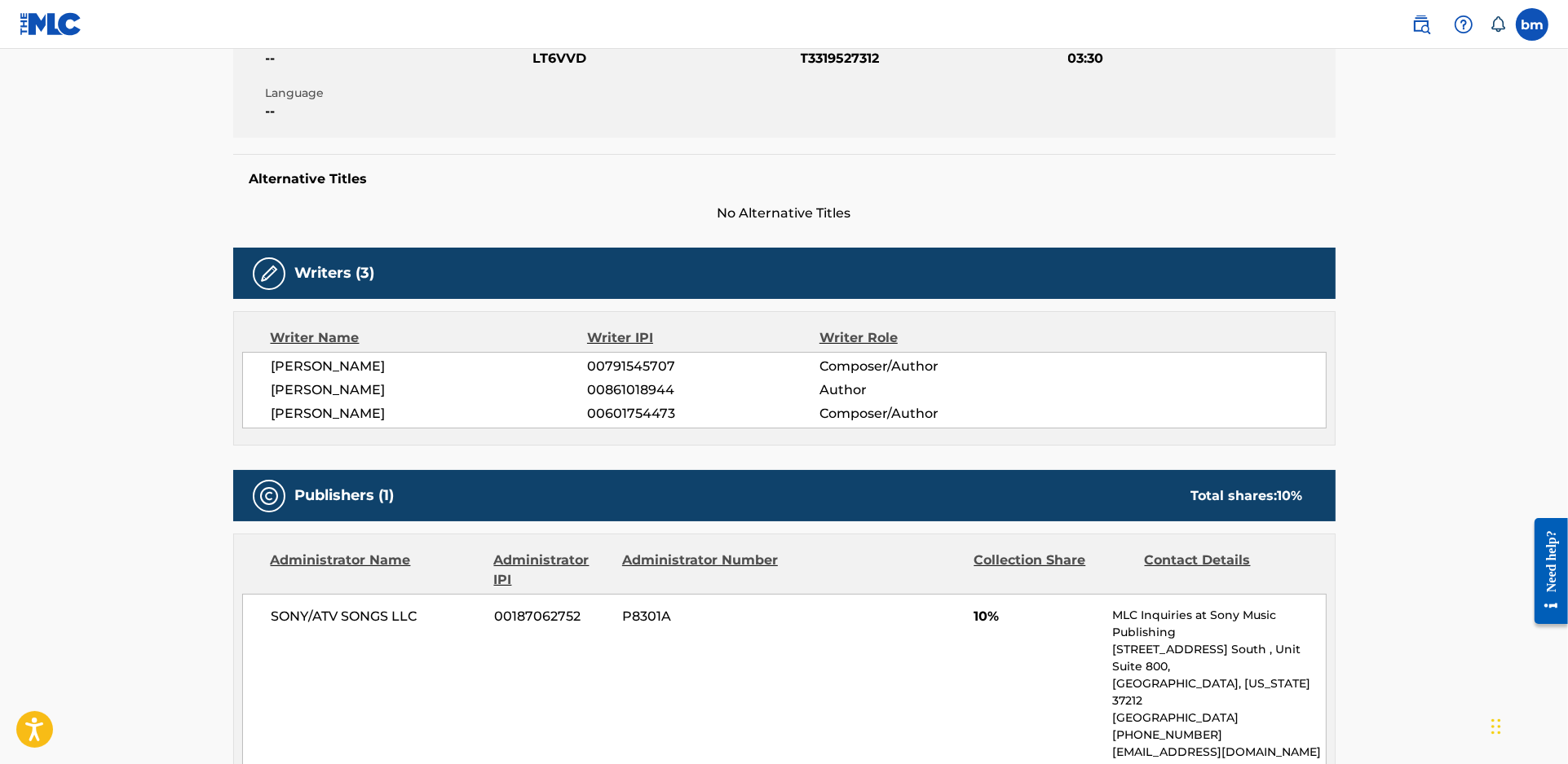
click at [357, 419] on span "[PERSON_NAME]" at bounding box center [430, 413] width 317 height 19
copy div "[PERSON_NAME]"
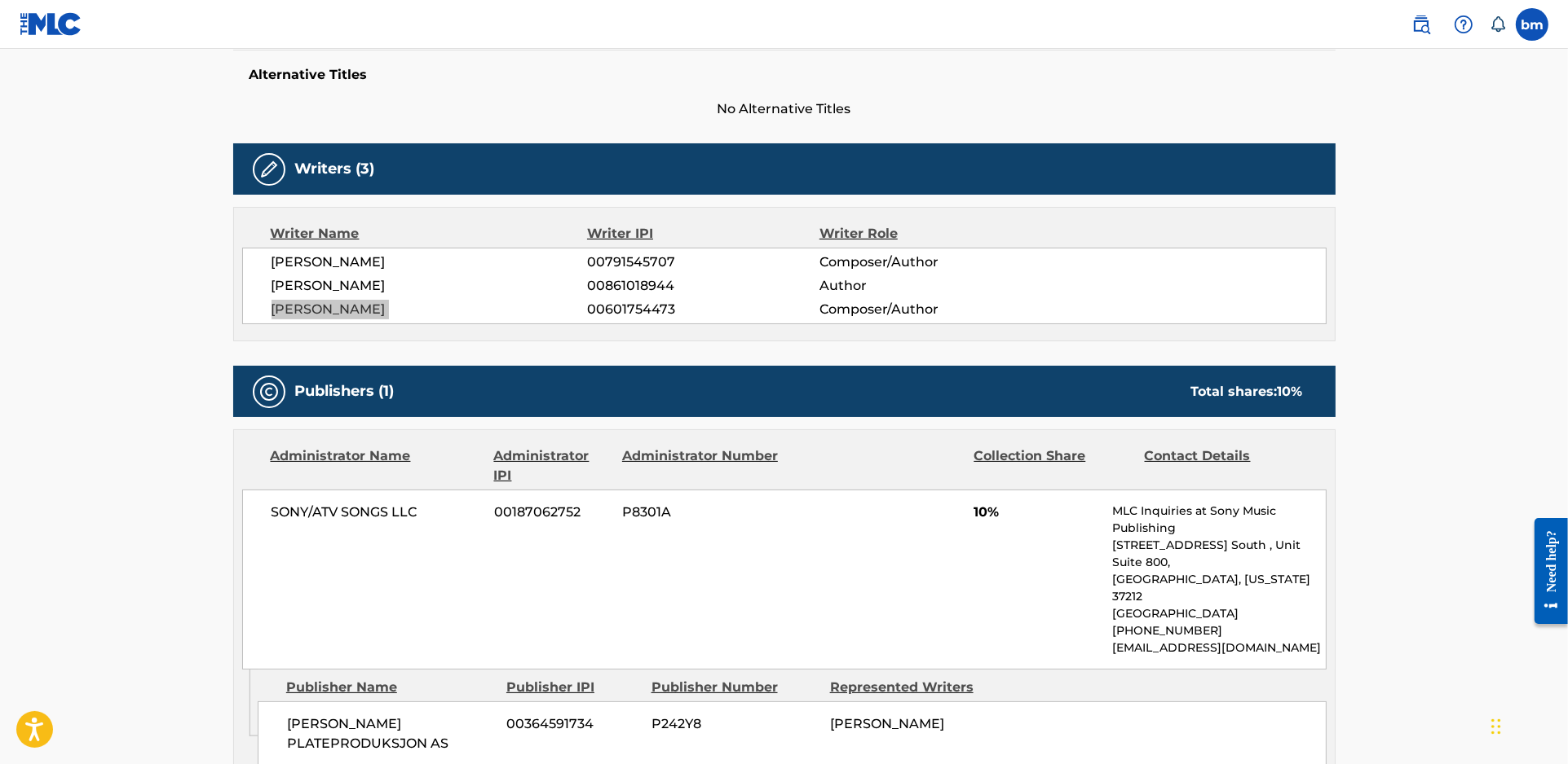
scroll to position [542, 0]
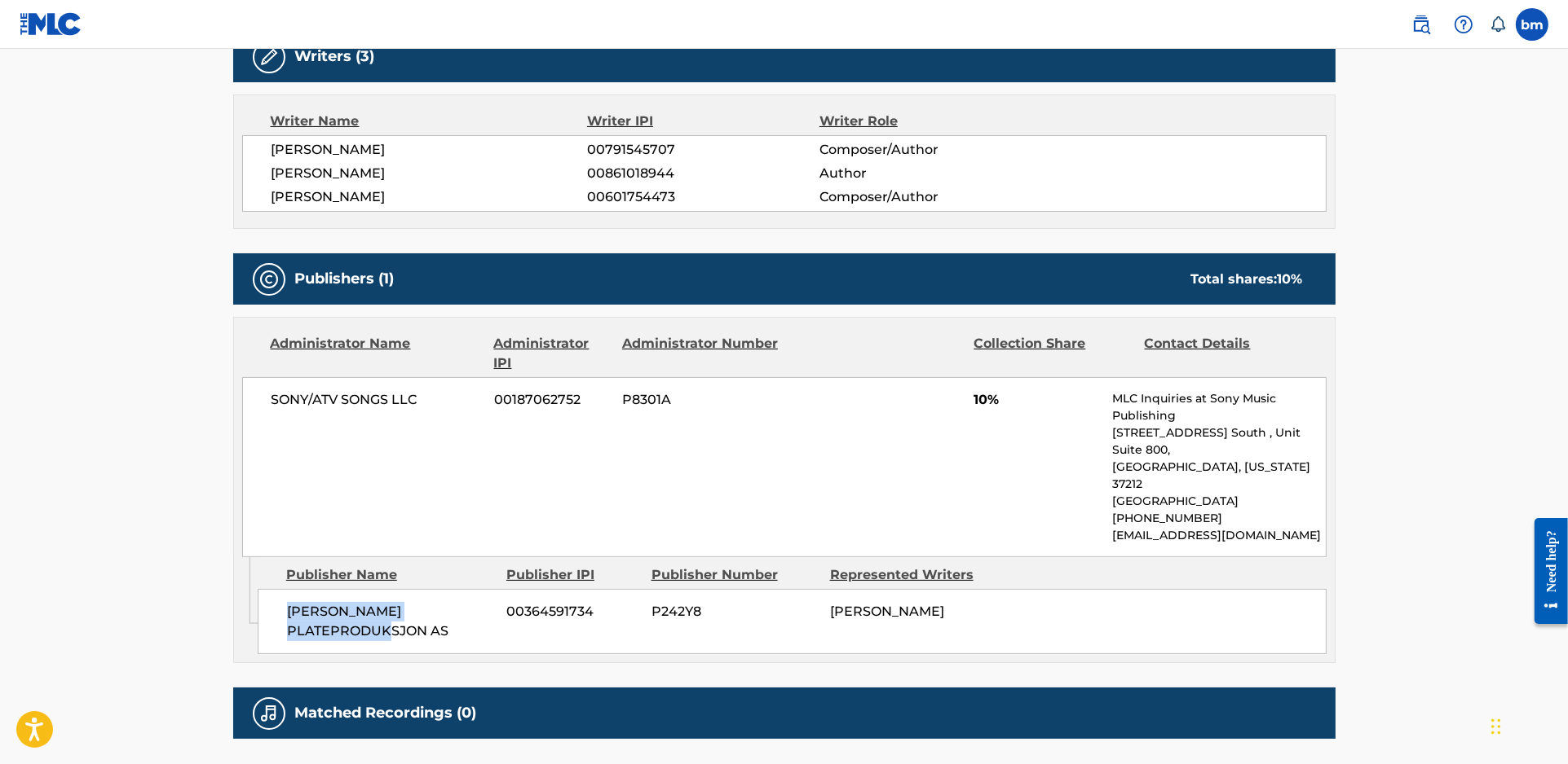
drag, startPoint x: 282, startPoint y: 568, endPoint x: 348, endPoint y: 607, distance: 76.7
click at [348, 607] on div "[PERSON_NAME] PLATEPRODUKSJON AS 00364591734 P242Y8 [PERSON_NAME]" at bounding box center [792, 622] width 1069 height 66
copy span "[PERSON_NAME] PLATEPRODUKSJON AS"
